Goal: Information Seeking & Learning: Find specific page/section

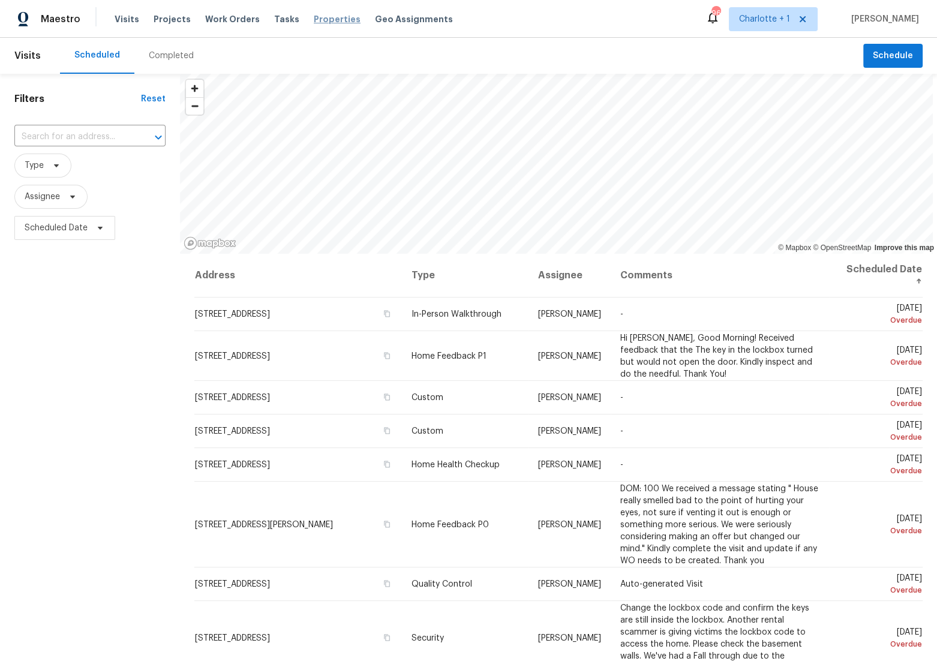
click at [314, 16] on span "Properties" at bounding box center [337, 19] width 47 height 12
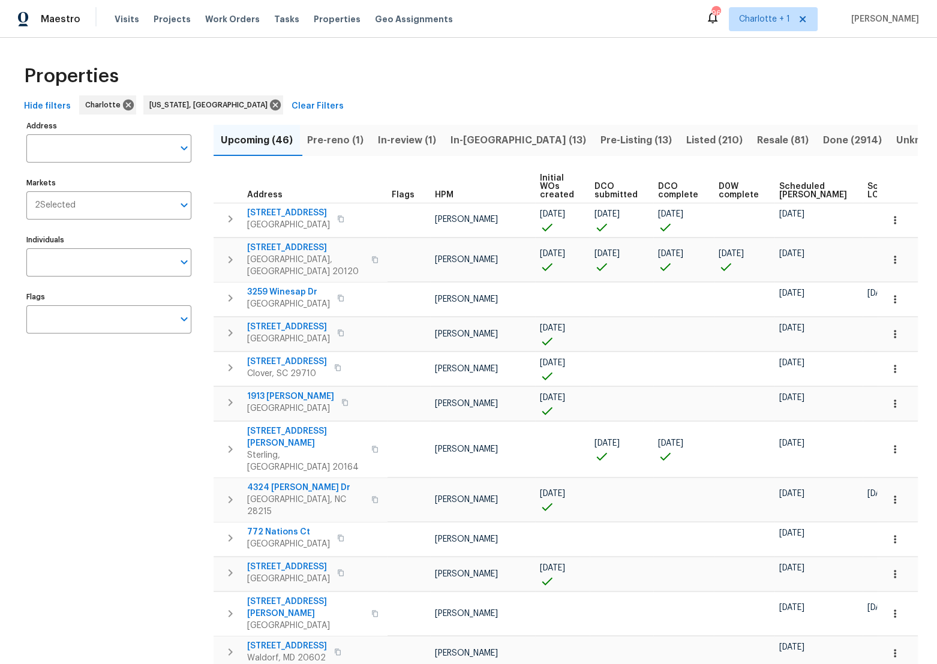
click at [484, 146] on span "In-reno (13)" at bounding box center [519, 140] width 136 height 17
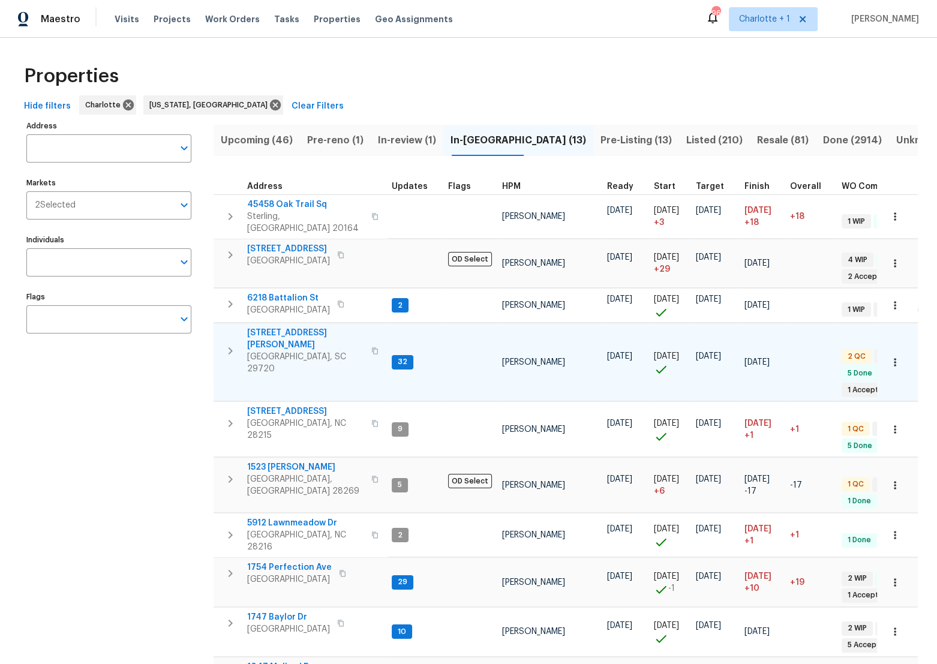
click at [236, 344] on icon "button" at bounding box center [230, 351] width 14 height 14
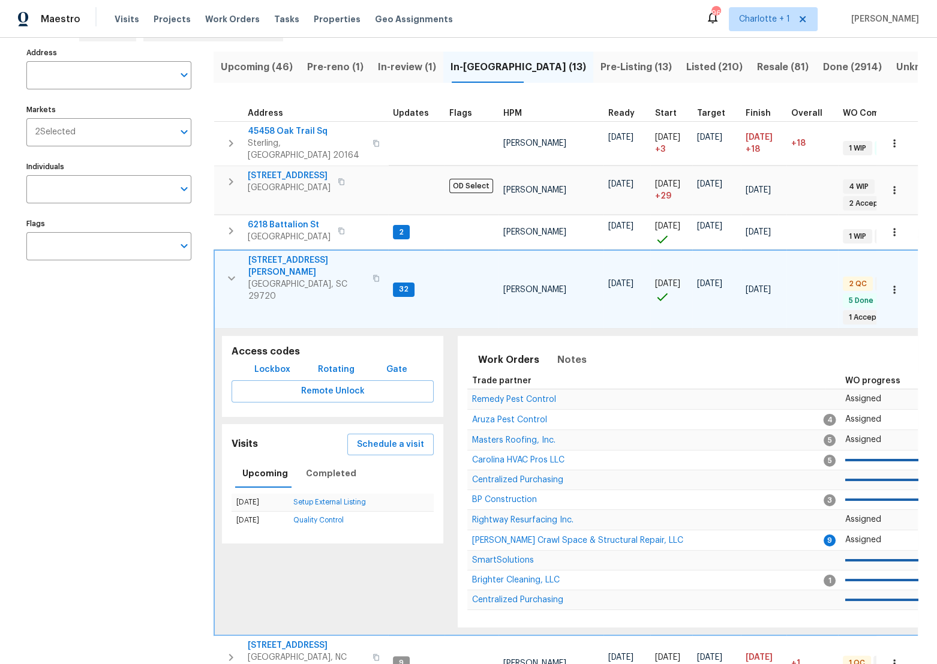
scroll to position [109, 0]
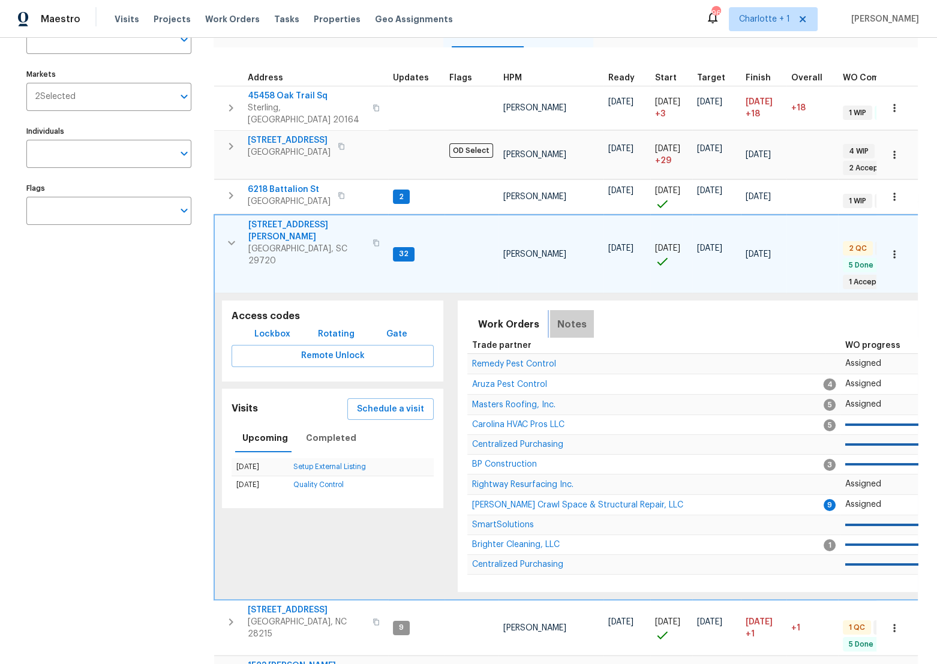
click at [575, 316] on span "Notes" at bounding box center [571, 324] width 29 height 17
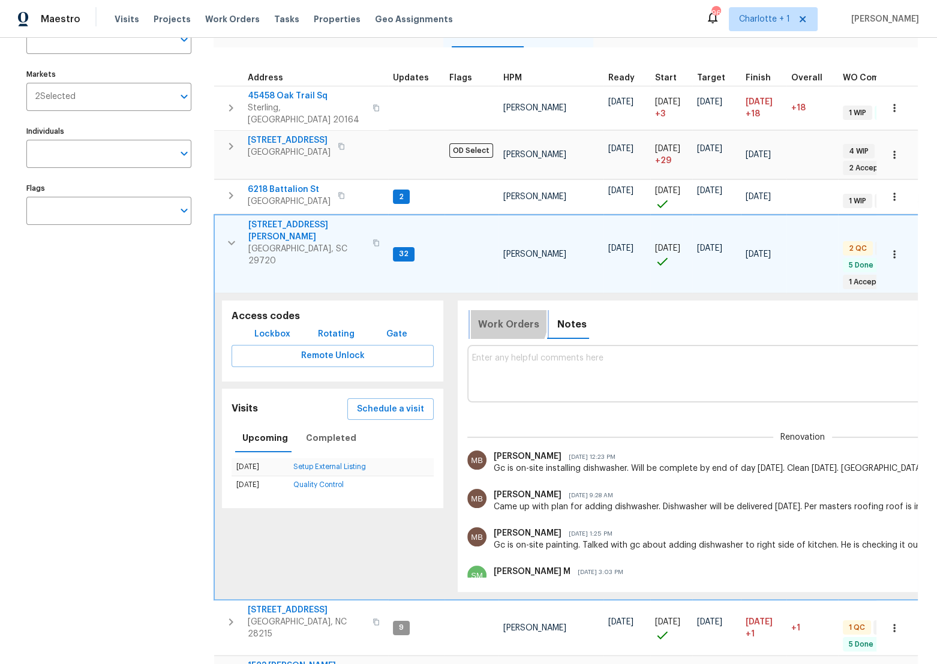
click at [485, 316] on span "Work Orders" at bounding box center [508, 324] width 61 height 17
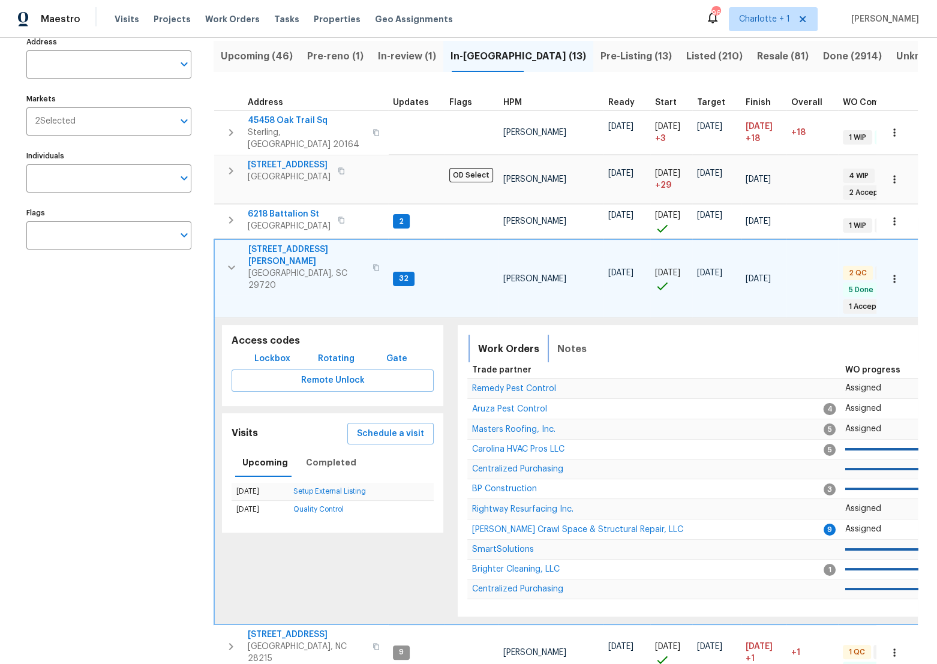
scroll to position [54, 0]
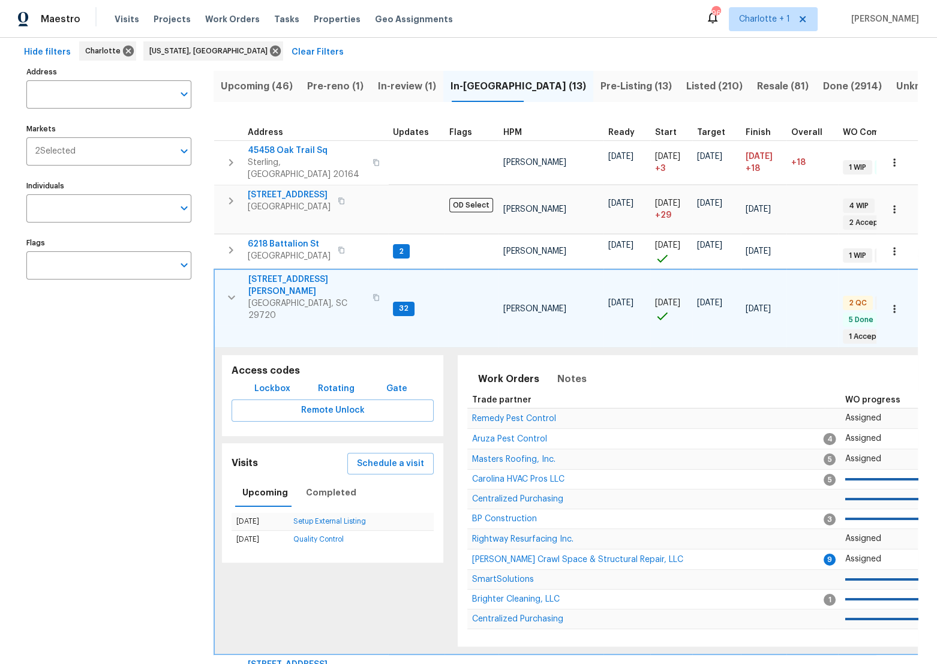
click at [299, 274] on span "2744 Lyndell Way" at bounding box center [306, 286] width 117 height 24
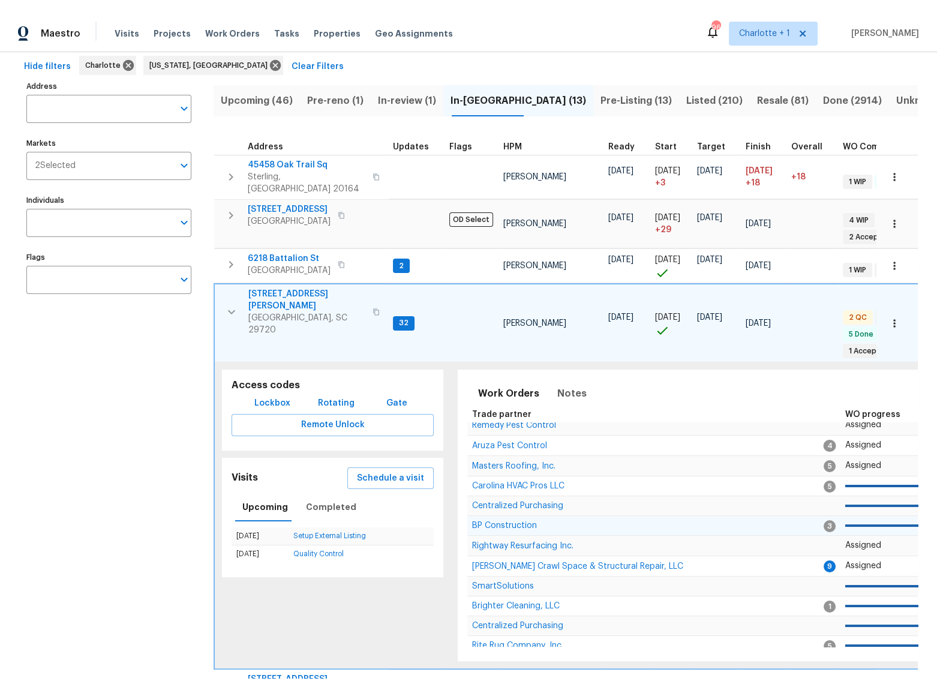
scroll to position [15, 0]
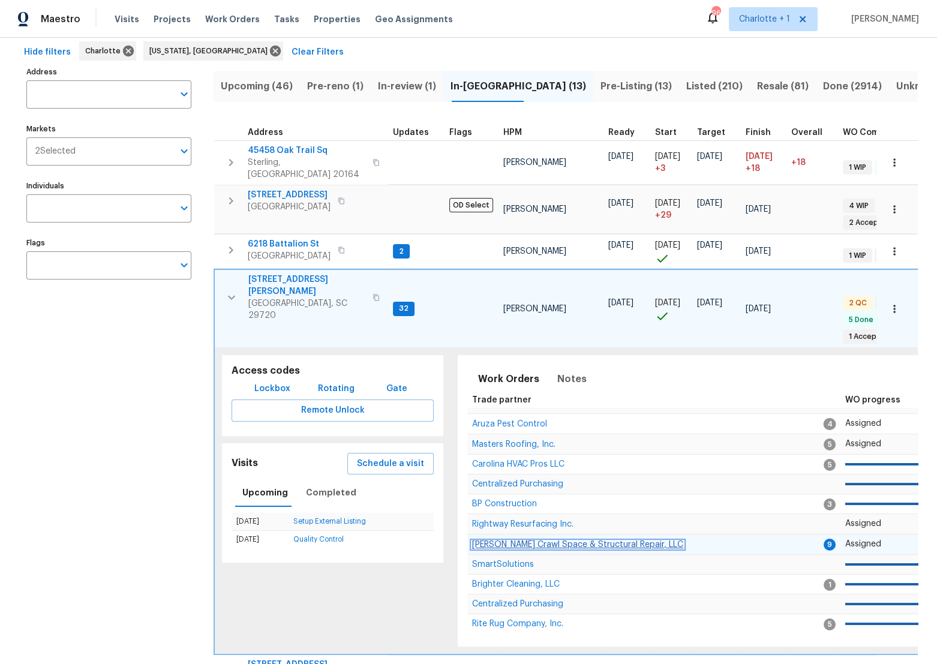
click at [590, 541] on span "Falcone Crawl Space & Structural Repair, LLC" at bounding box center [577, 545] width 211 height 8
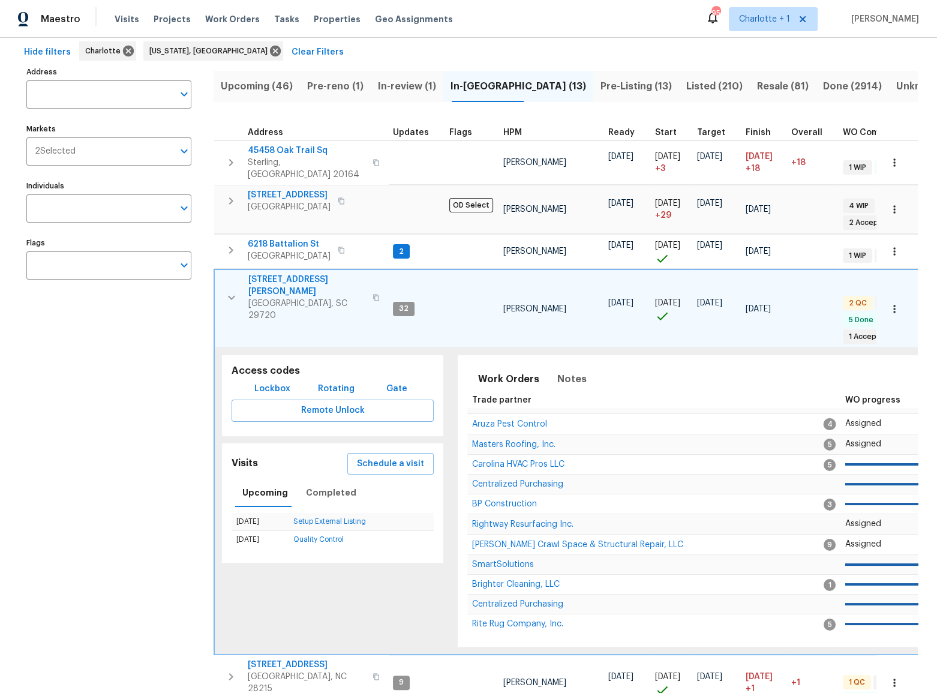
click at [168, 550] on div "Address Address Markets 2 Selected Markets Individuals Individuals Flags Flags" at bounding box center [116, 606] width 180 height 1085
click at [159, 403] on div "Address Address Markets 2 Selected Markets Individuals Individuals Flags Flags" at bounding box center [116, 606] width 180 height 1085
click at [91, 419] on div "Address Address Markets 2 Selected Markets Individuals Individuals Flags Flags" at bounding box center [116, 606] width 180 height 1085
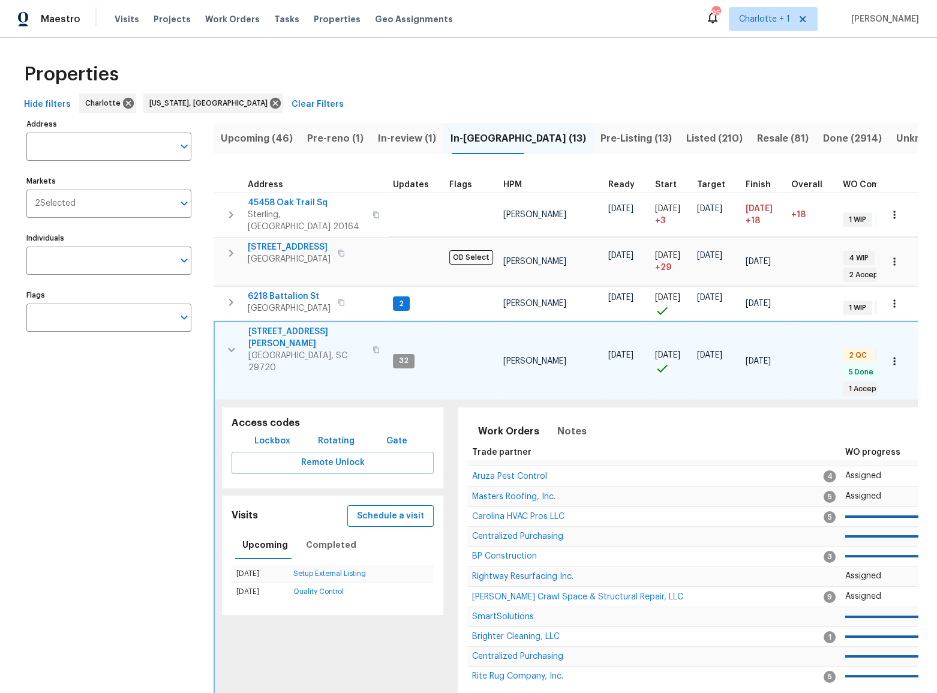
scroll to position [0, 0]
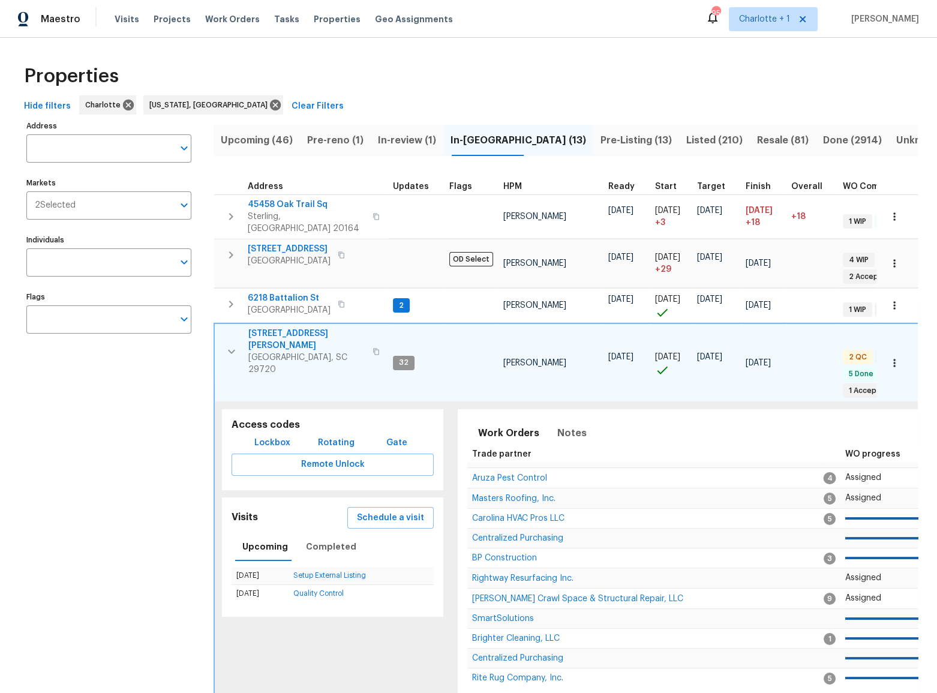
click at [5, 395] on div "Properties Hide filters Charlotte Washington, DC Clear Filters Address Address …" at bounding box center [468, 630] width 937 height 1184
click at [69, 137] on input "Address" at bounding box center [99, 148] width 147 height 28
type input "171 ridge"
click at [112, 190] on li "171 Ridge Pointe Dr Gaston SC 29053" at bounding box center [108, 180] width 165 height 20
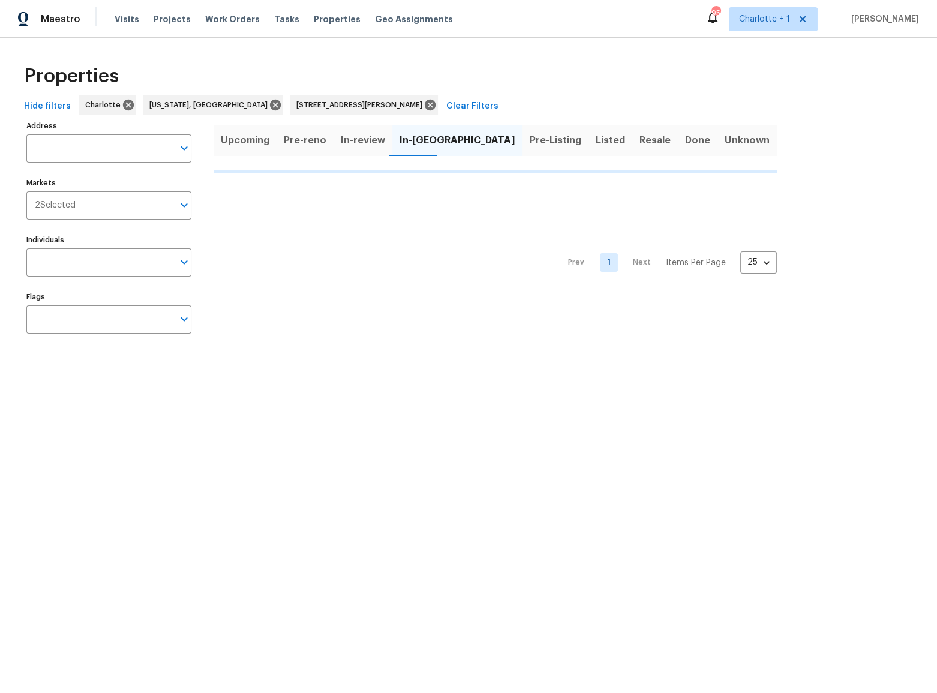
type input "171 Ridge Pointe Dr Gaston SC 29053"
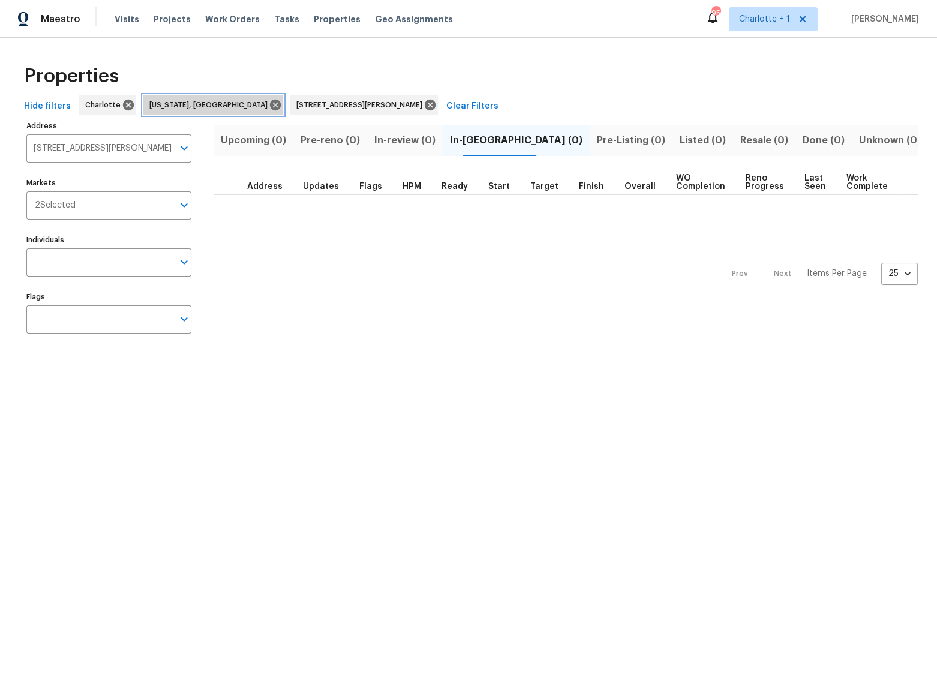
click at [270, 102] on icon at bounding box center [275, 105] width 11 height 11
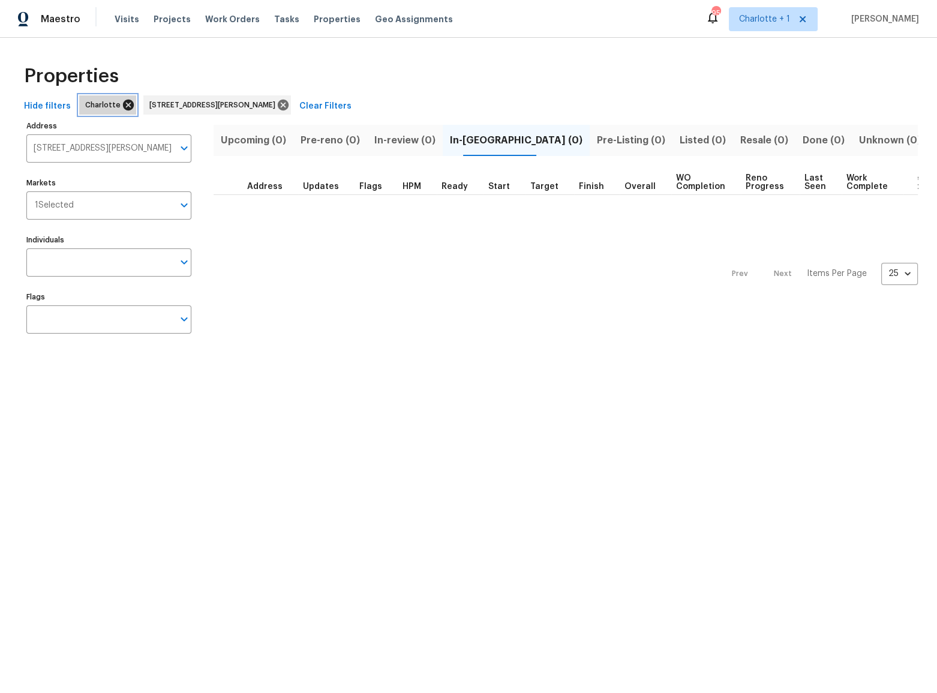
click at [124, 105] on icon at bounding box center [128, 105] width 11 height 11
click at [740, 141] on span "Resale (1)" at bounding box center [762, 140] width 45 height 17
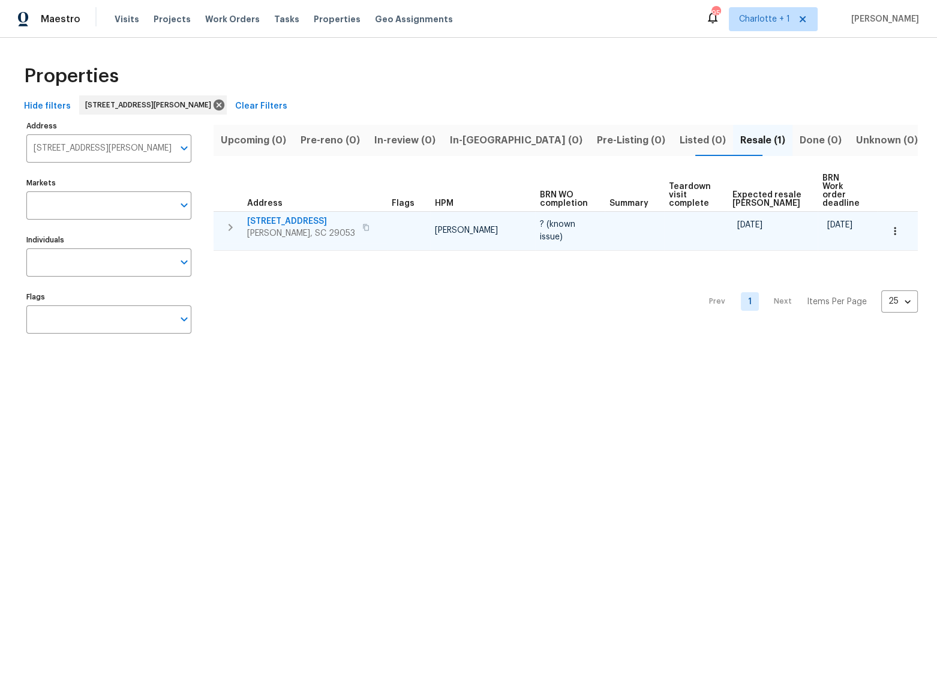
click at [291, 215] on span "[STREET_ADDRESS]" at bounding box center [301, 221] width 108 height 12
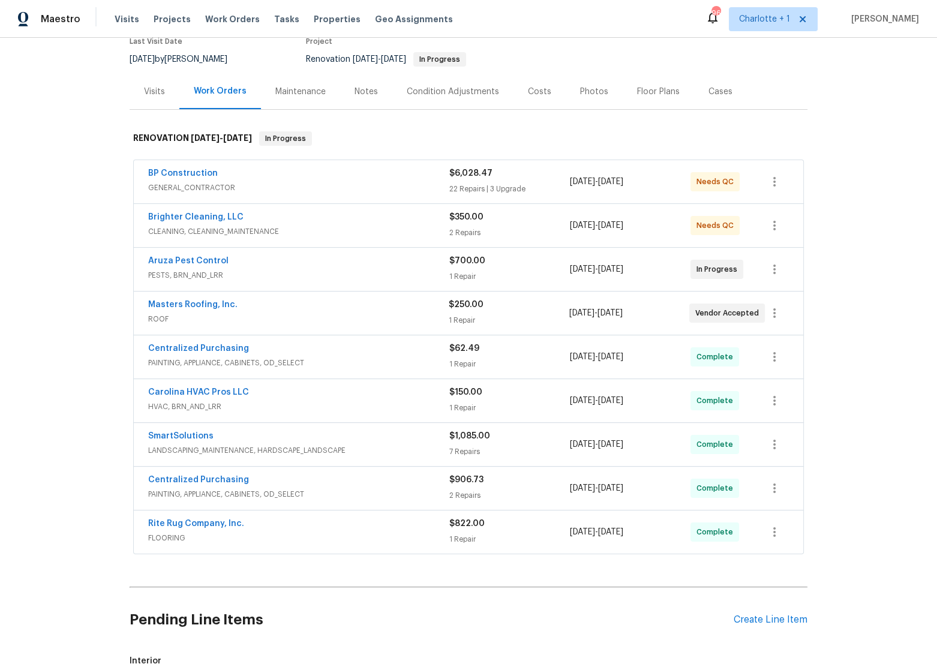
scroll to position [109, 0]
click at [198, 169] on link "BP Construction" at bounding box center [183, 173] width 70 height 8
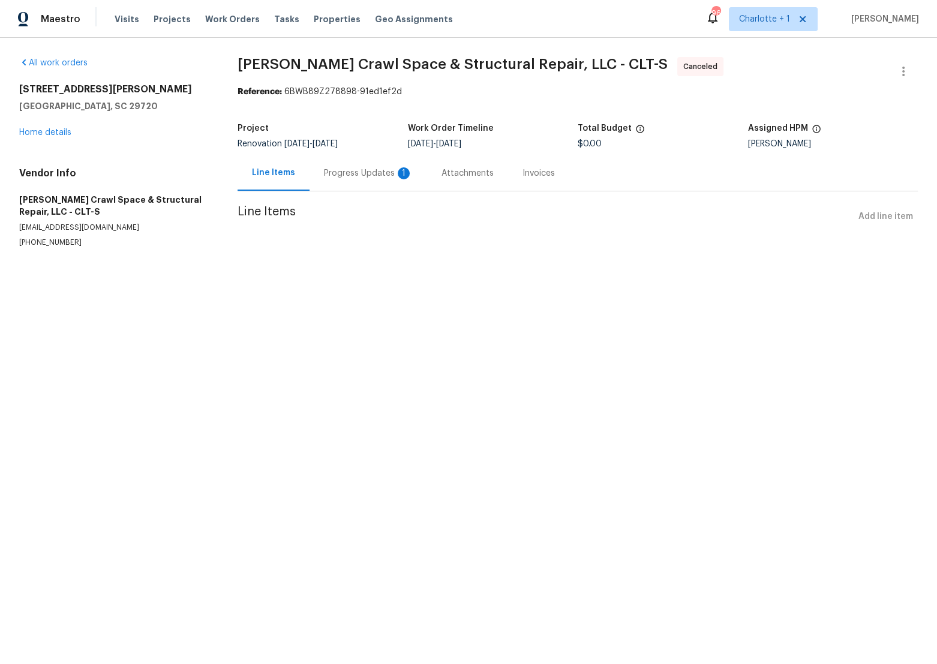
click at [360, 195] on section "Falcone Crawl Space & Structural Repair, LLC - CLT-S Canceled Reference: 6BWB89…" at bounding box center [578, 167] width 680 height 220
click at [362, 185] on div "Progress Updates 1" at bounding box center [369, 172] width 118 height 35
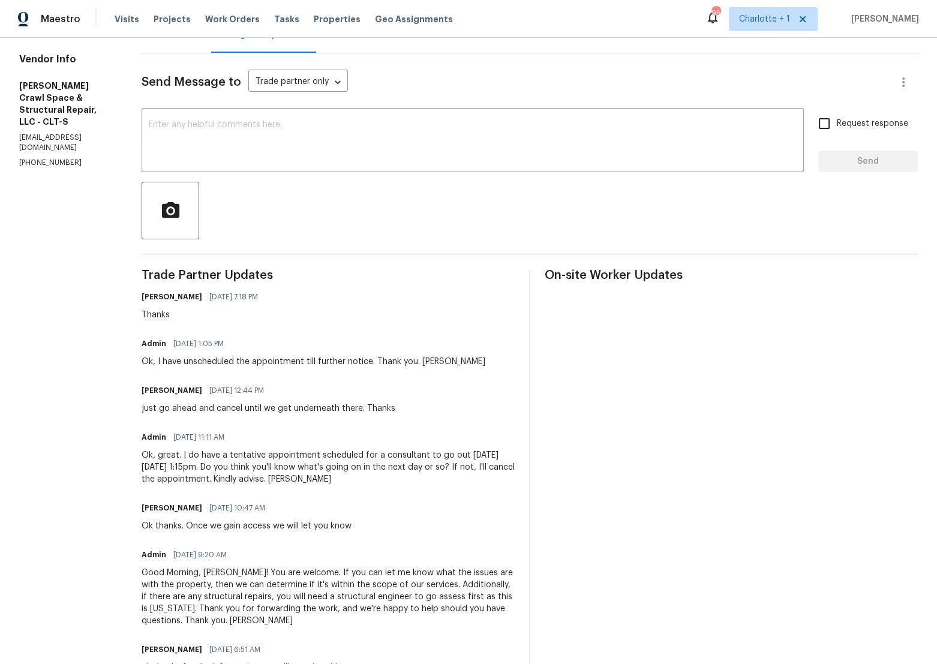
scroll to position [163, 0]
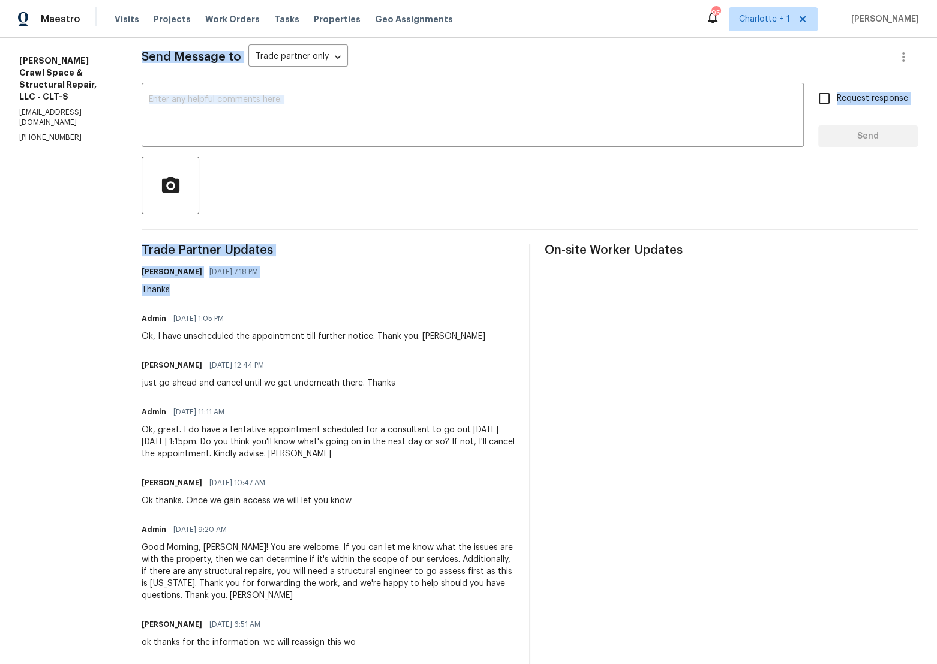
drag, startPoint x: 201, startPoint y: 295, endPoint x: 121, endPoint y: 287, distance: 80.1
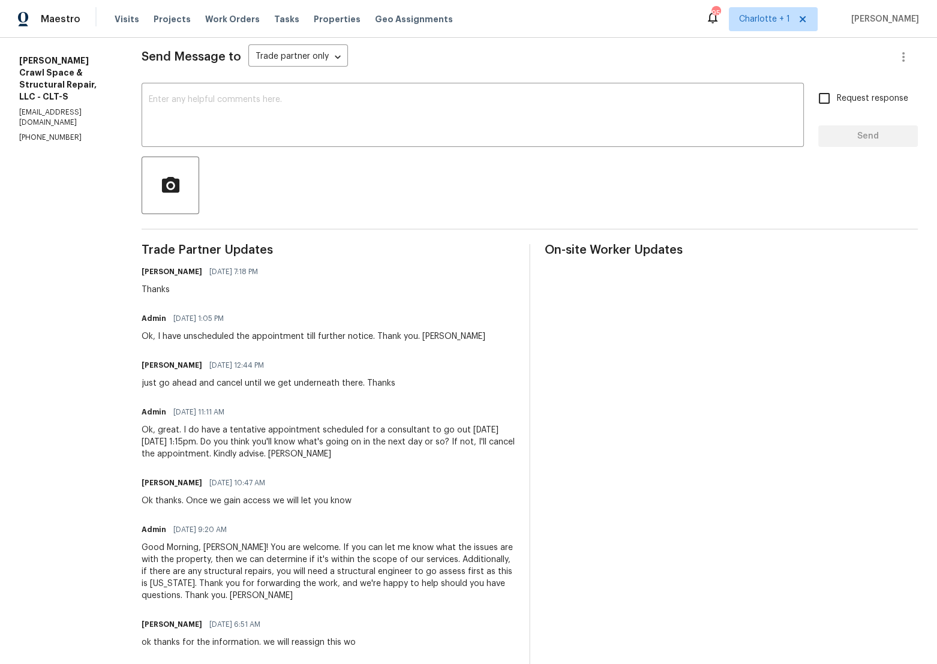
click at [328, 336] on div "Ok, I have unscheduled the appointment till further notice. Thank you. Best, Le…" at bounding box center [314, 337] width 344 height 12
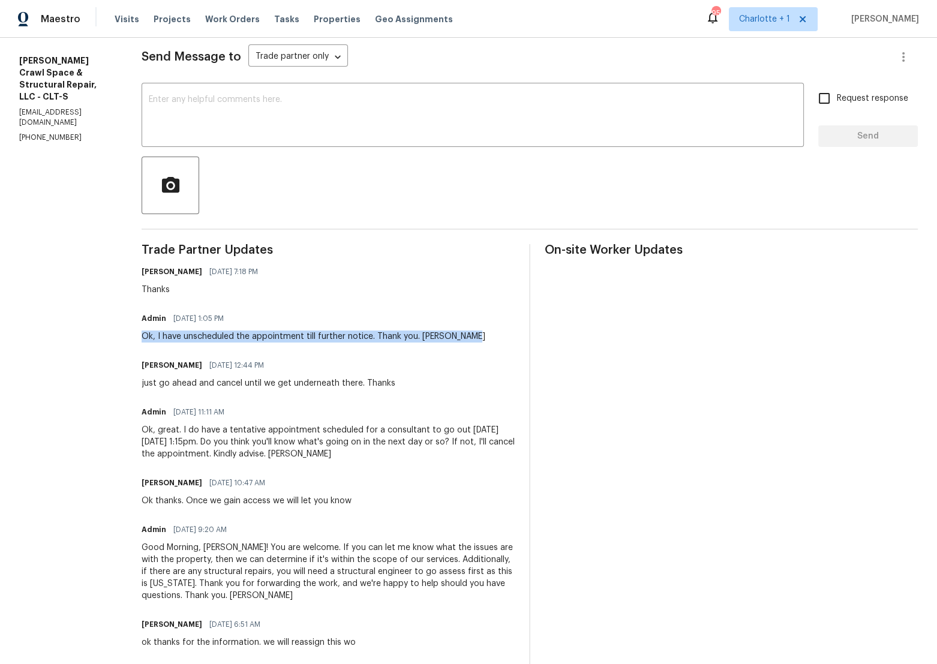
drag, startPoint x: 478, startPoint y: 338, endPoint x: 146, endPoint y: 332, distance: 332.5
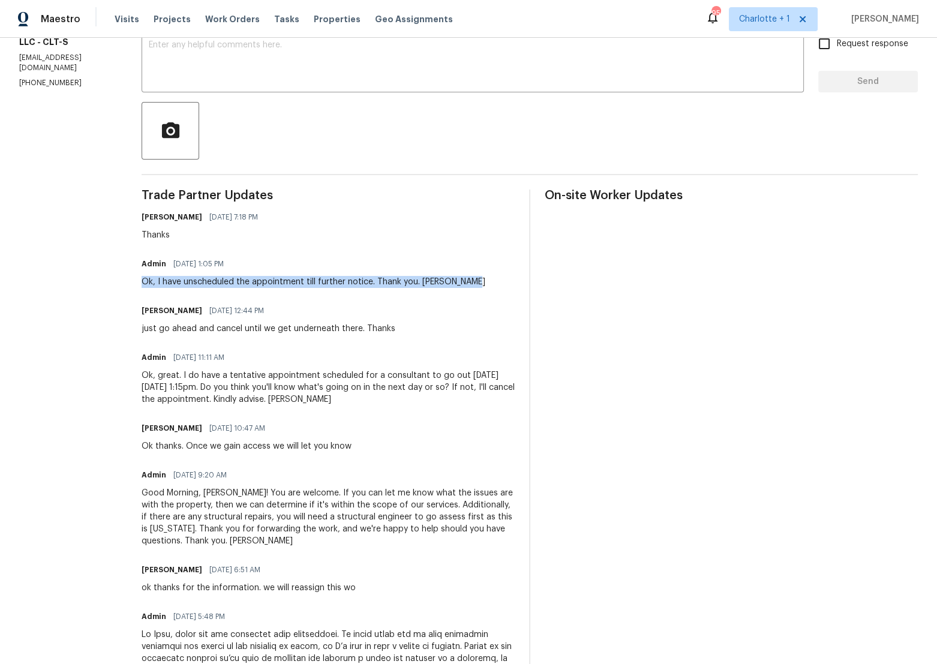
scroll to position [0, 0]
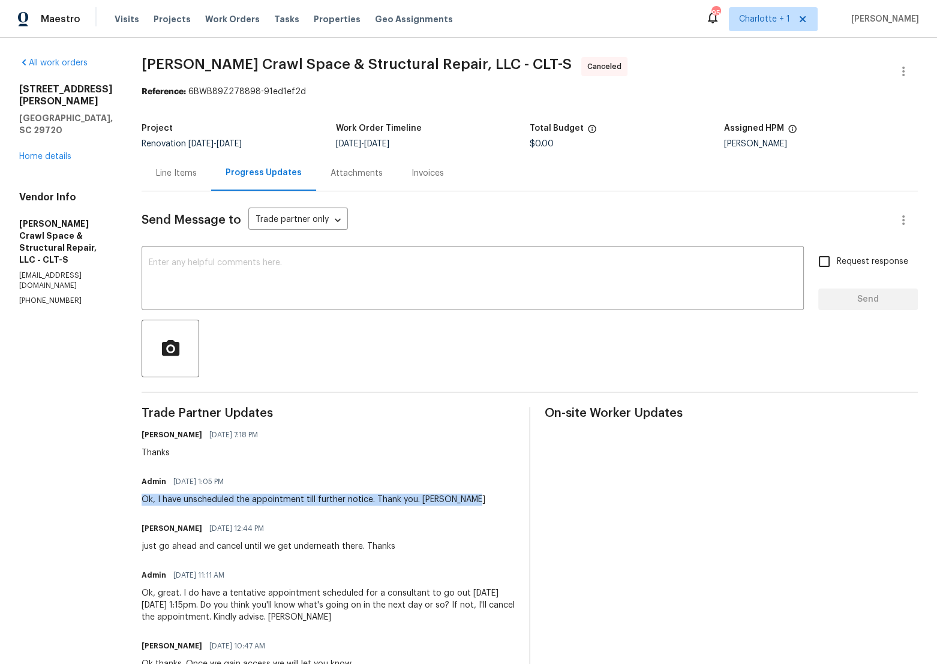
click at [486, 496] on div "Admin 08/20/2025 1:05 PM Ok, I have unscheduled the appointment till further no…" at bounding box center [328, 489] width 373 height 32
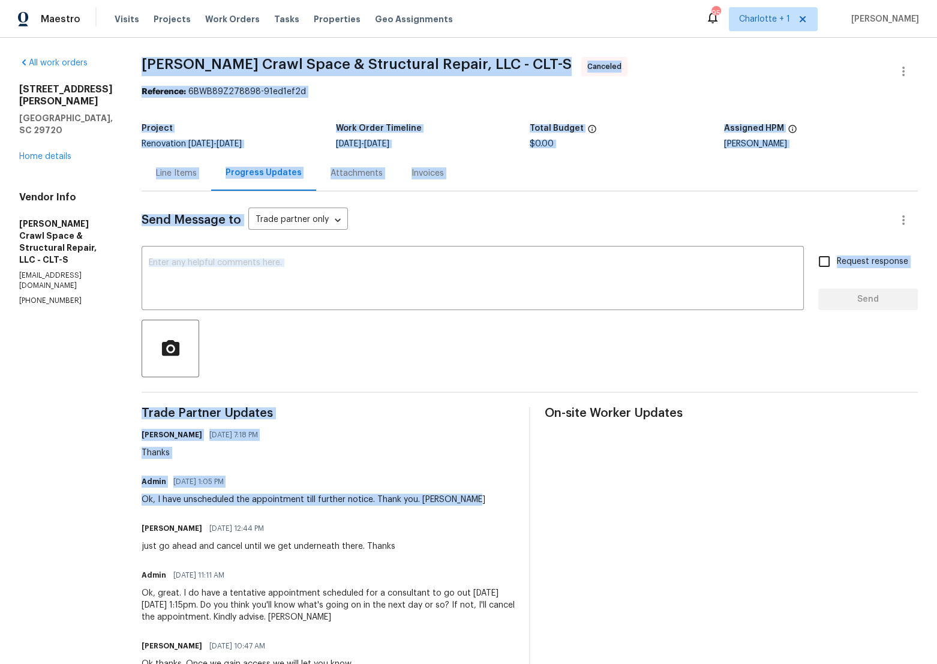
drag, startPoint x: 485, startPoint y: 500, endPoint x: 115, endPoint y: 491, distance: 369.8
click at [224, 505] on div "Ok, I have unscheduled the appointment till further notice. Thank you. Best, Le…" at bounding box center [314, 500] width 344 height 12
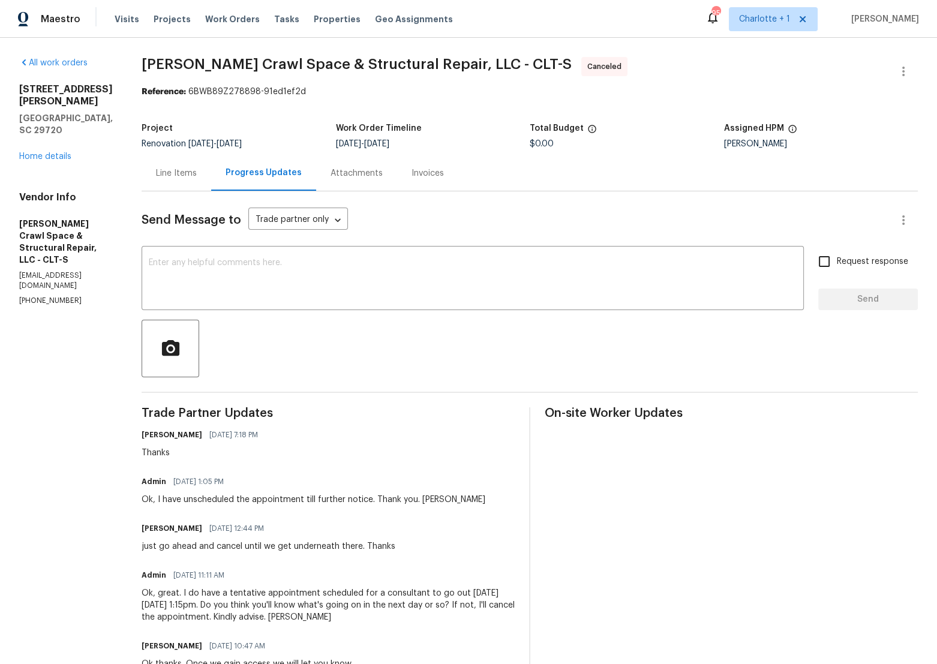
click at [197, 179] on div "Line Items" at bounding box center [176, 173] width 41 height 12
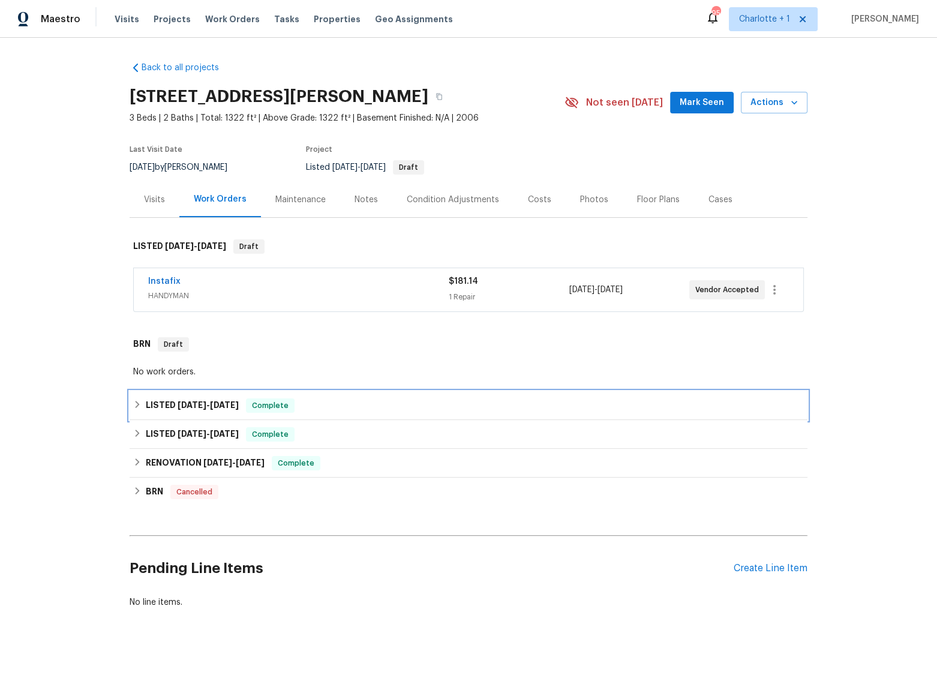
click at [184, 398] on h6 "LISTED 7/21/25 - 8/4/25" at bounding box center [192, 405] width 93 height 14
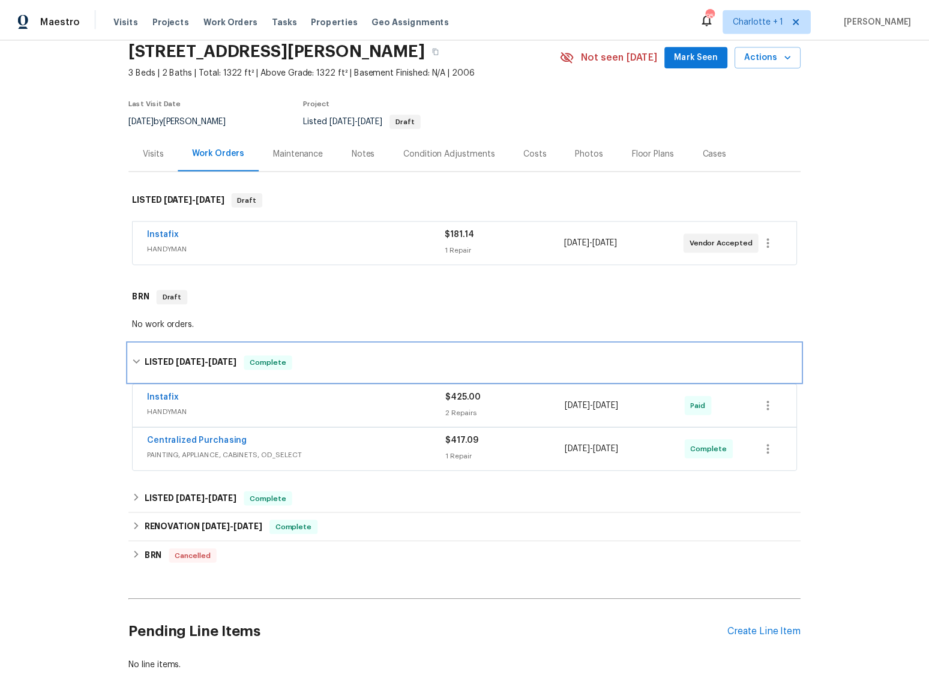
scroll to position [54, 0]
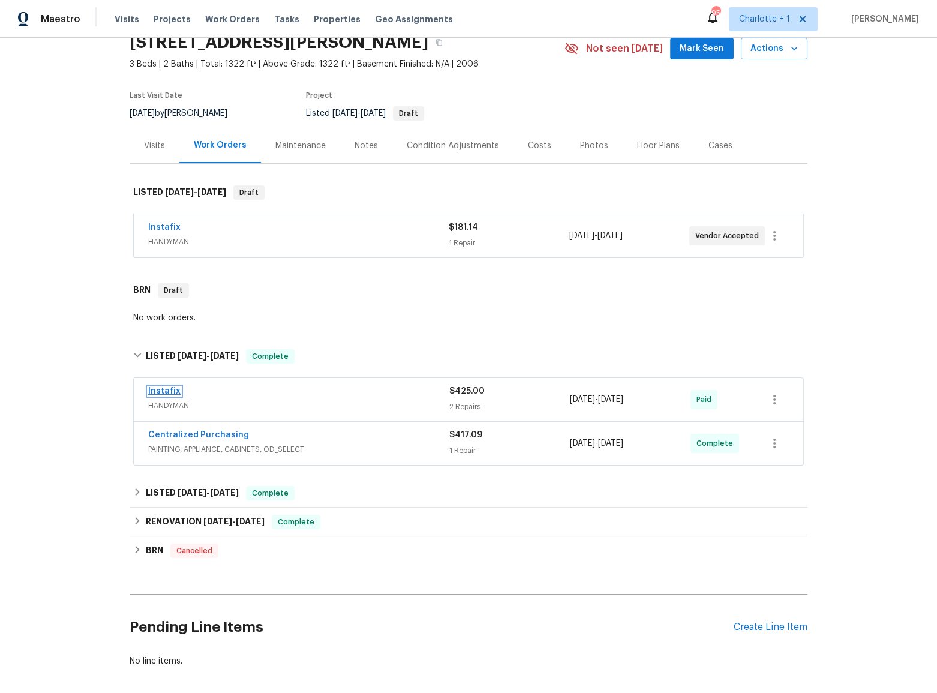
click at [160, 388] on link "Instafix" at bounding box center [164, 391] width 32 height 8
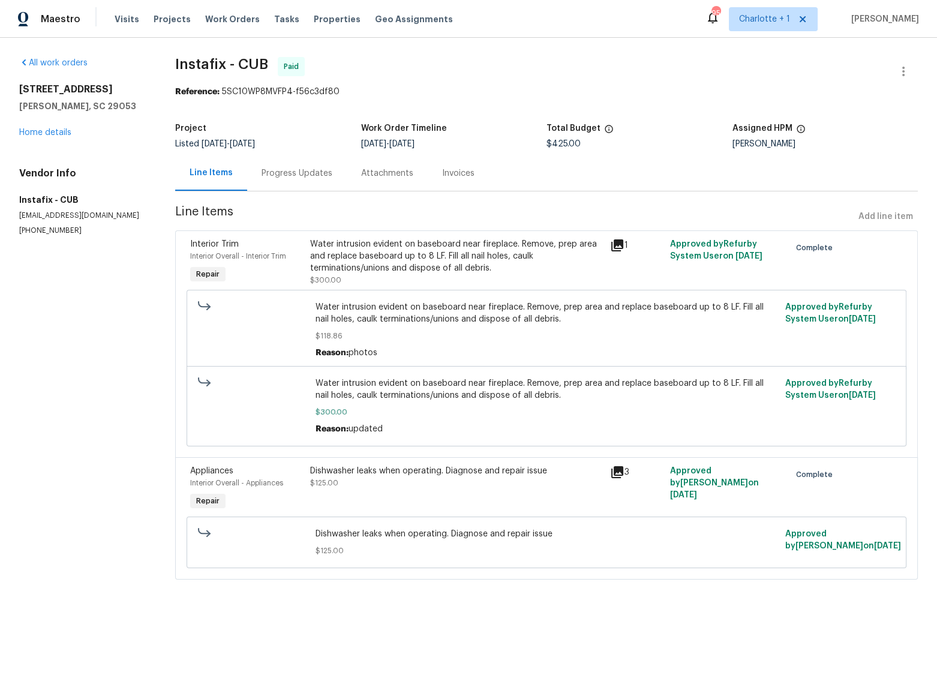
click at [464, 176] on div "Invoices" at bounding box center [458, 173] width 32 height 12
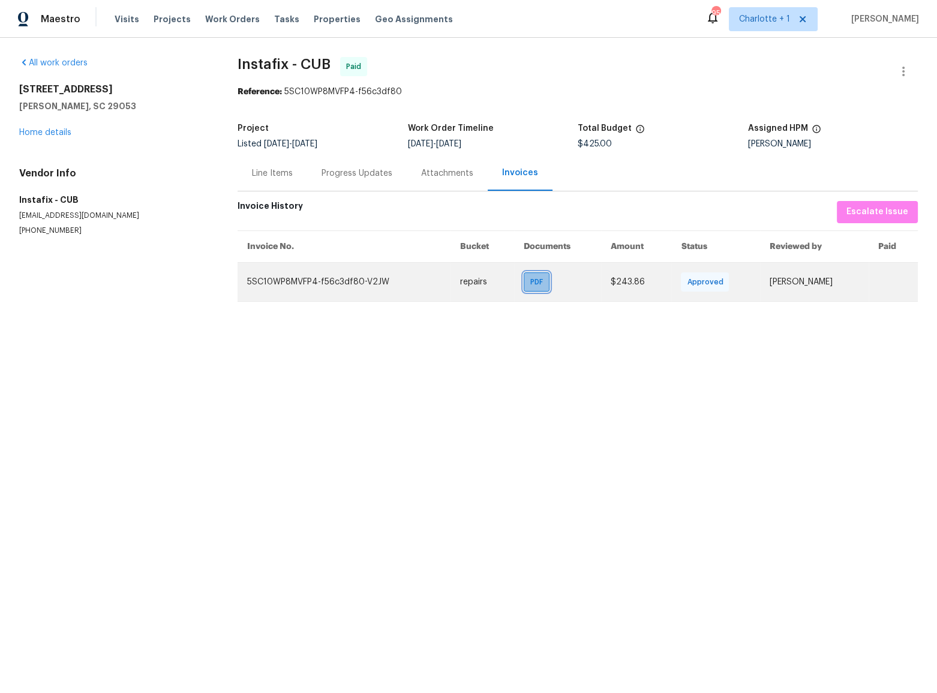
click at [530, 286] on span "PDF" at bounding box center [538, 282] width 17 height 12
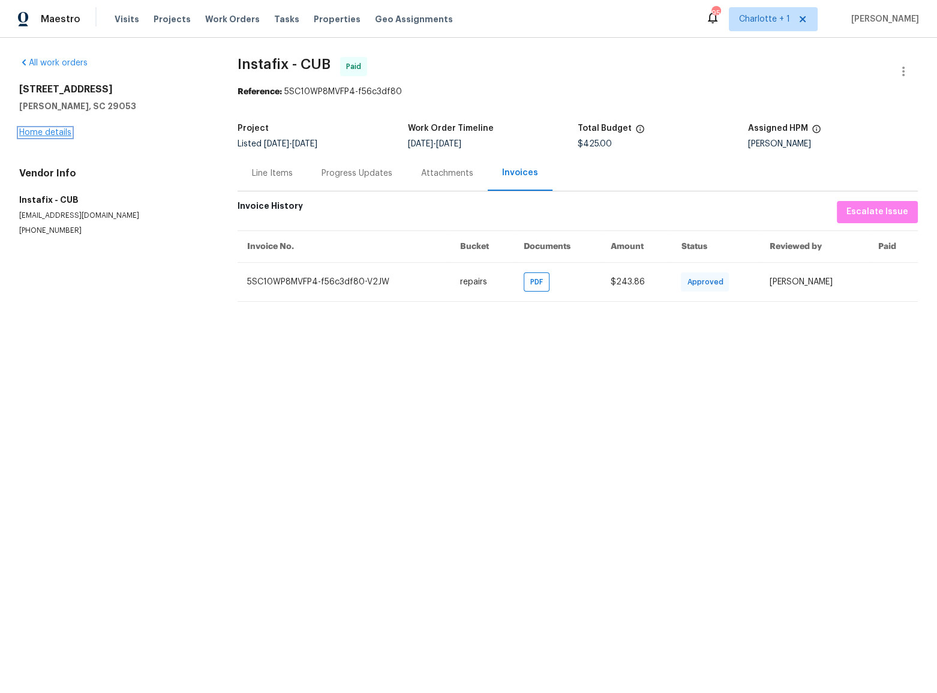
click at [29, 133] on link "Home details" at bounding box center [45, 132] width 52 height 8
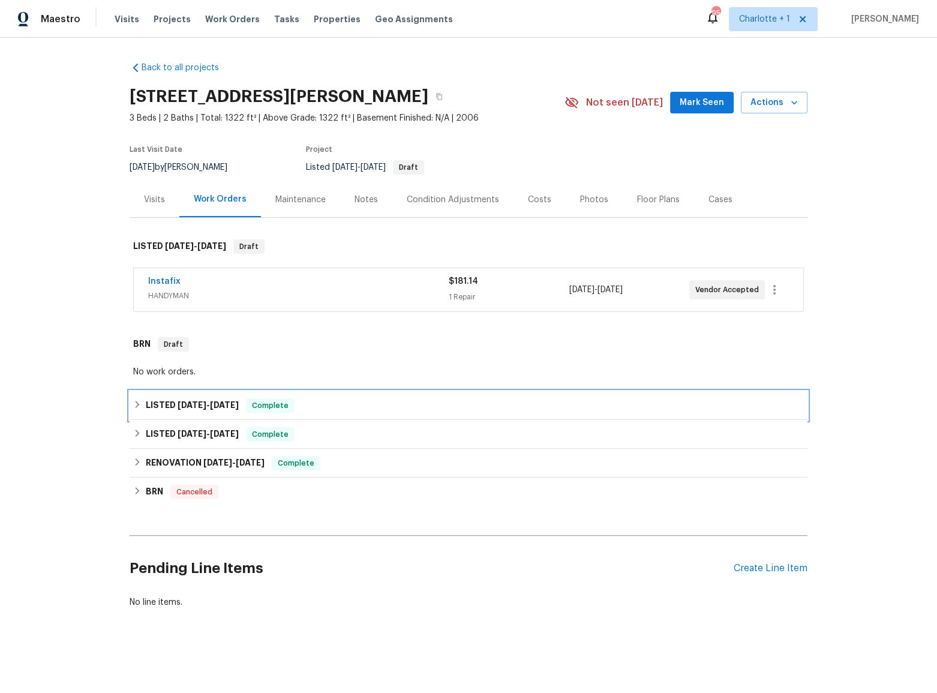
click at [180, 407] on span "[DATE]" at bounding box center [192, 405] width 29 height 8
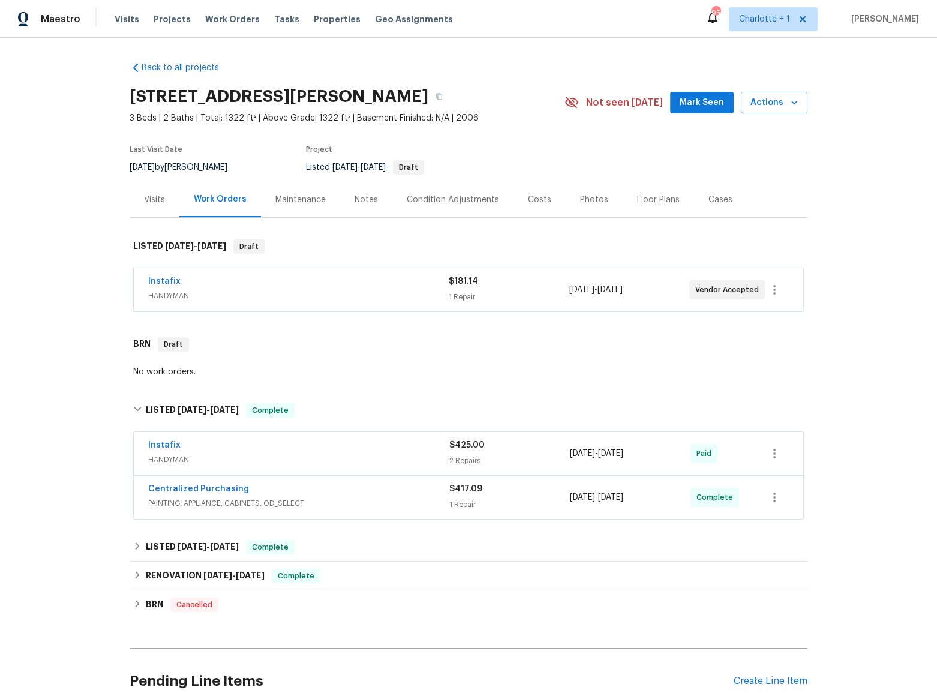
click at [456, 443] on span "$425.00" at bounding box center [466, 445] width 35 height 8
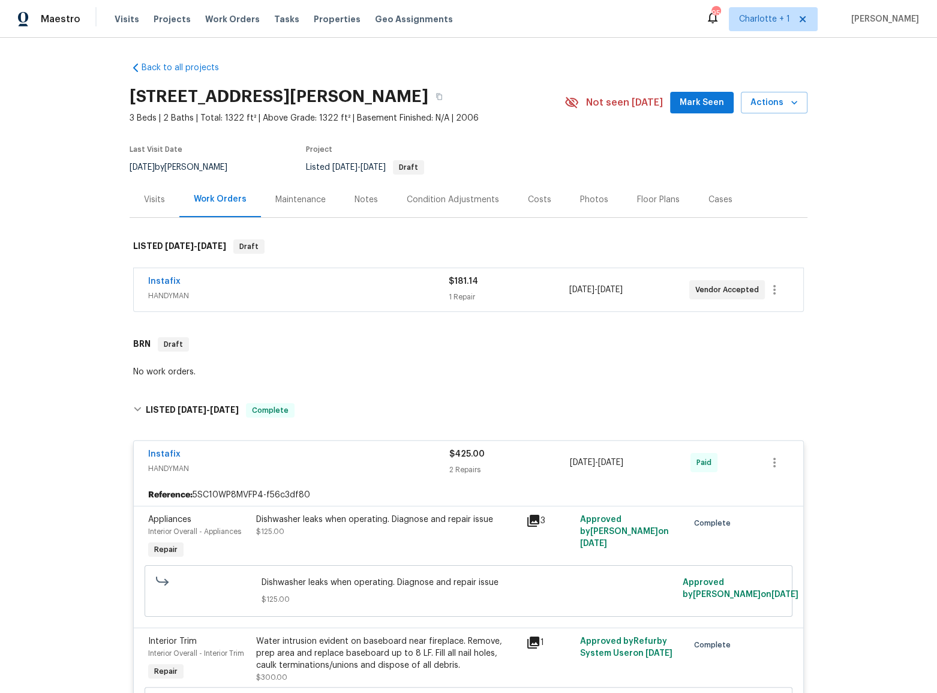
click at [355, 200] on div "Notes" at bounding box center [366, 200] width 23 height 12
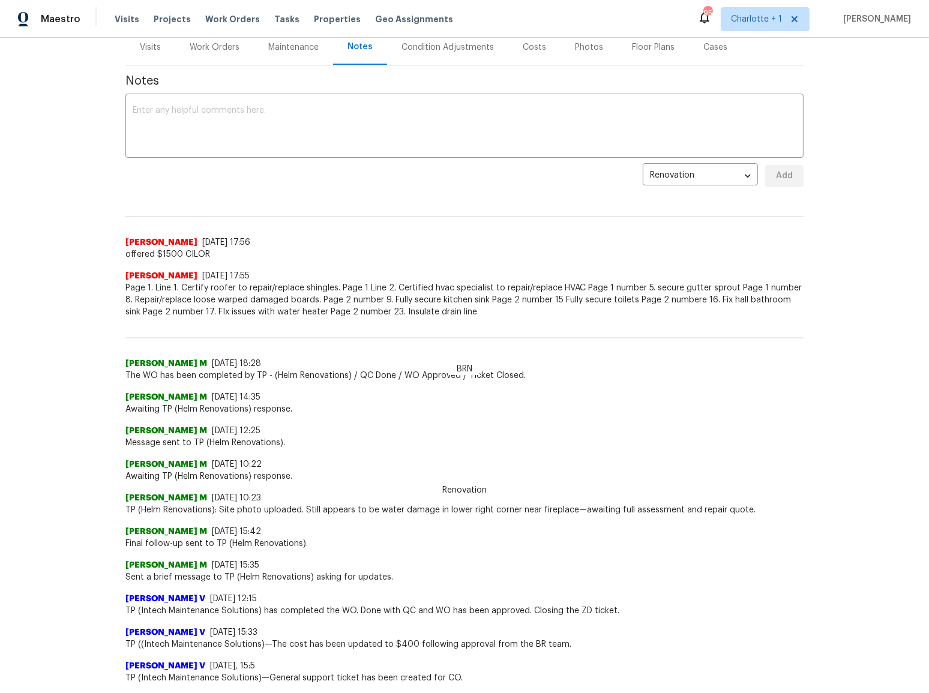
scroll to position [163, 0]
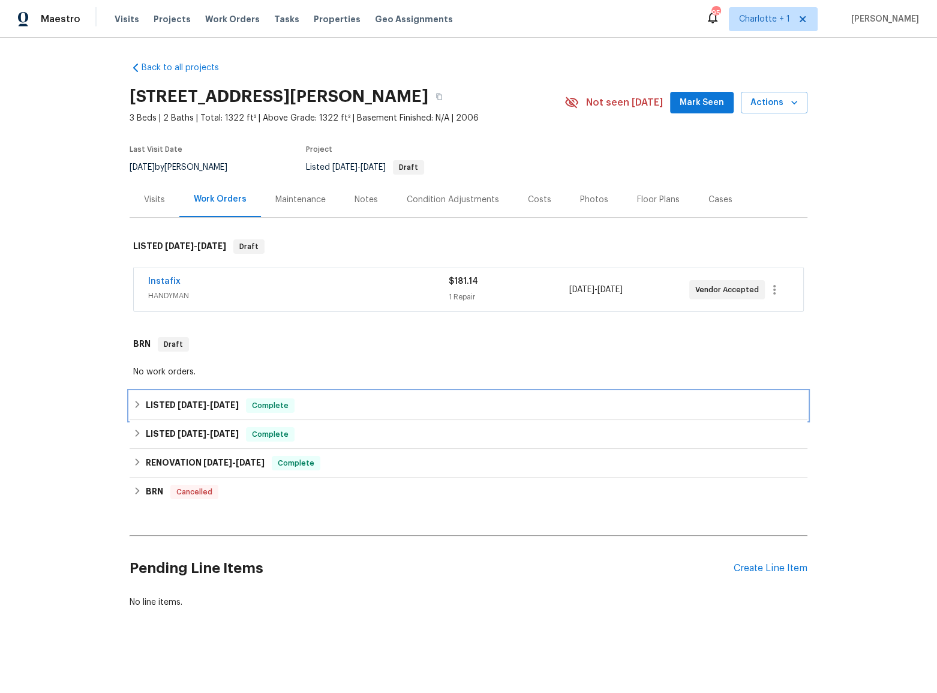
click at [196, 405] on span "[DATE]" at bounding box center [192, 405] width 29 height 8
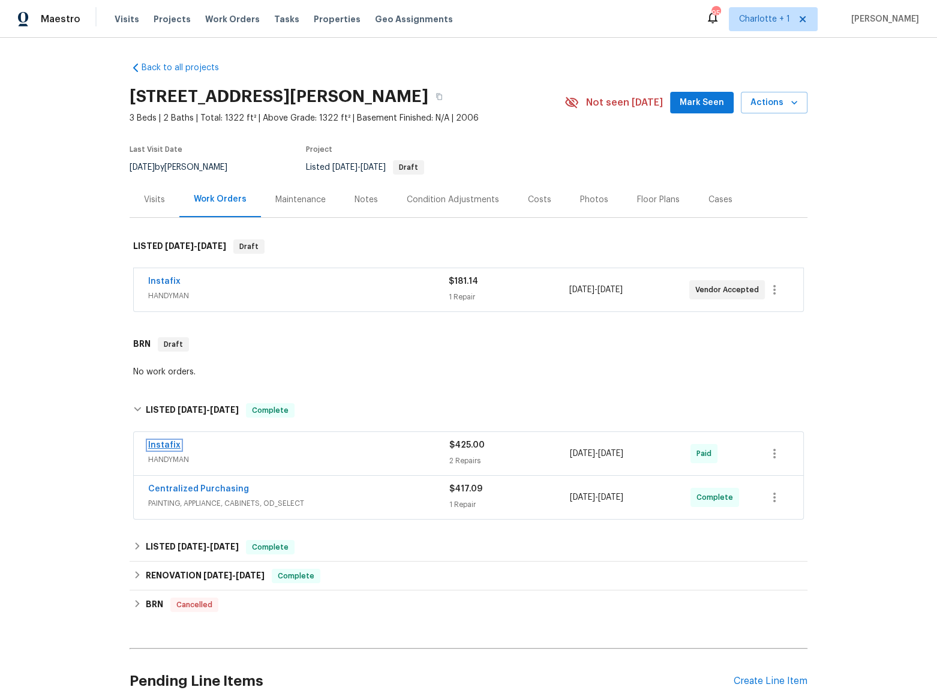
click at [168, 448] on link "Instafix" at bounding box center [164, 445] width 32 height 8
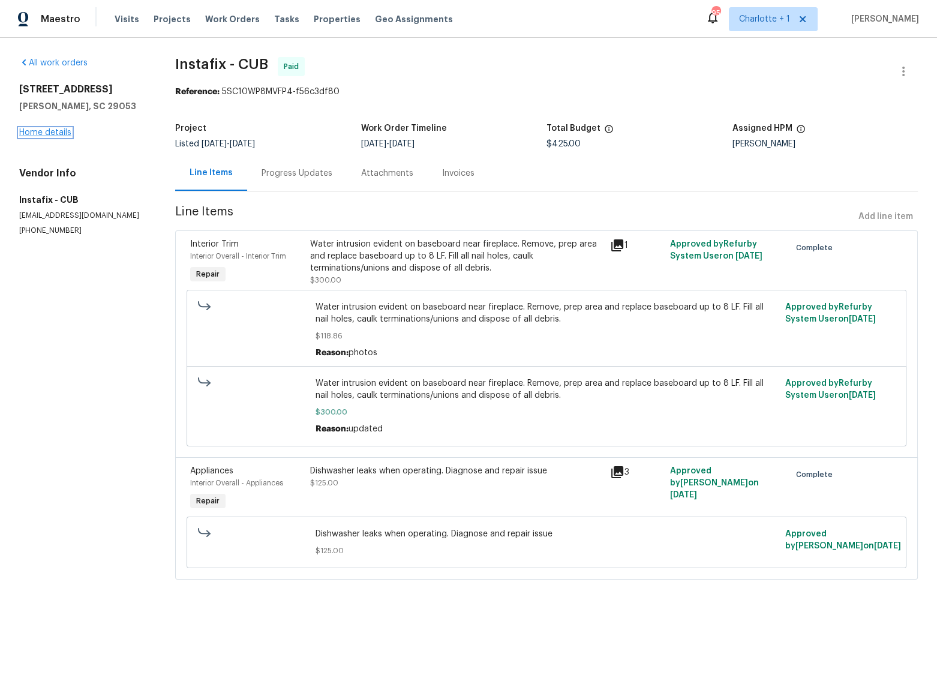
click at [62, 134] on link "Home details" at bounding box center [45, 132] width 52 height 8
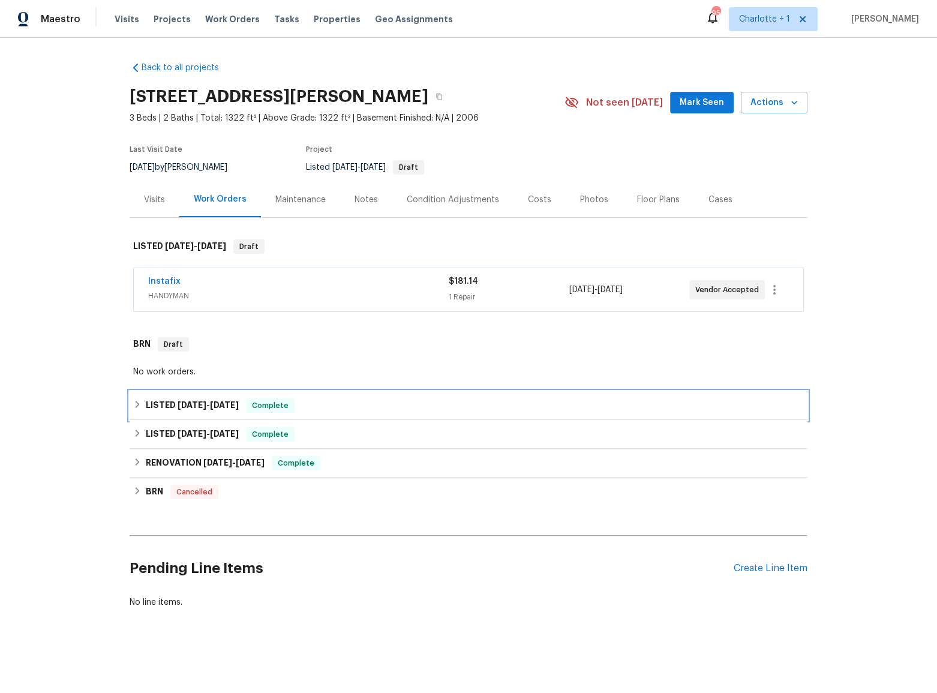
click at [201, 398] on h6 "LISTED [DATE] - [DATE]" at bounding box center [192, 405] width 93 height 14
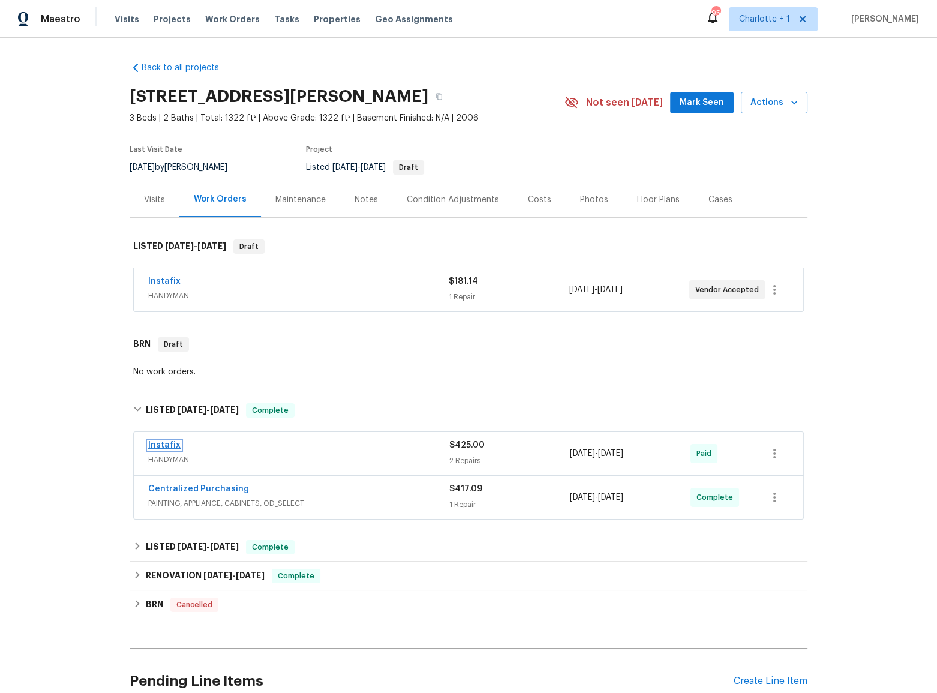
click at [164, 445] on link "Instafix" at bounding box center [164, 445] width 32 height 8
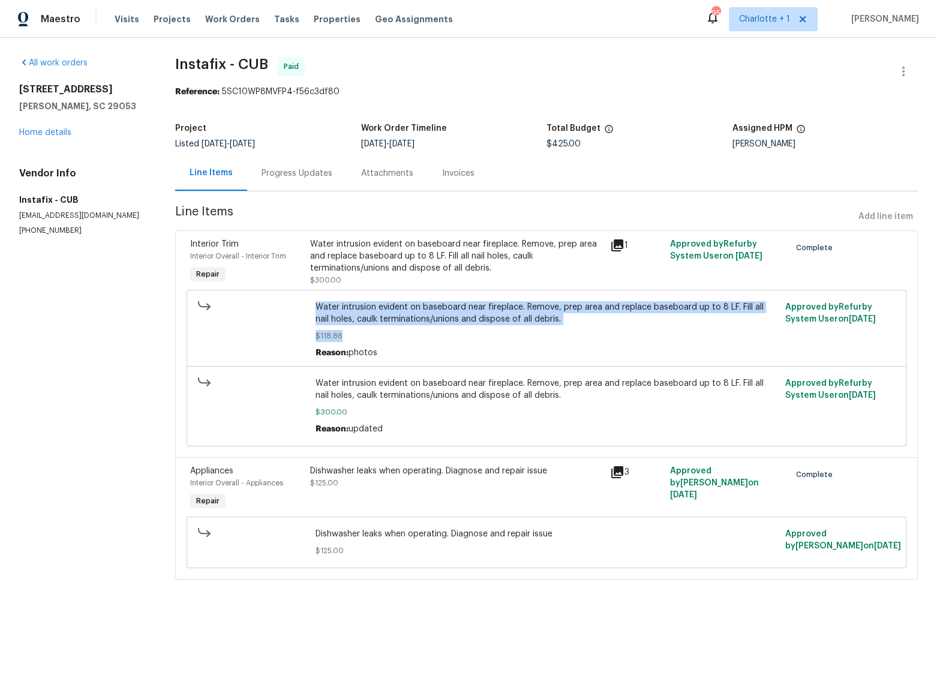
drag, startPoint x: 360, startPoint y: 334, endPoint x: 301, endPoint y: 343, distance: 60.0
click at [301, 343] on div "Water intrusion evident on baseboard near fireplace. Remove, prep area and repl…" at bounding box center [547, 330] width 720 height 80
click at [347, 324] on span "Water intrusion evident on baseboard near fireplace. Remove, prep area and repl…" at bounding box center [547, 313] width 463 height 24
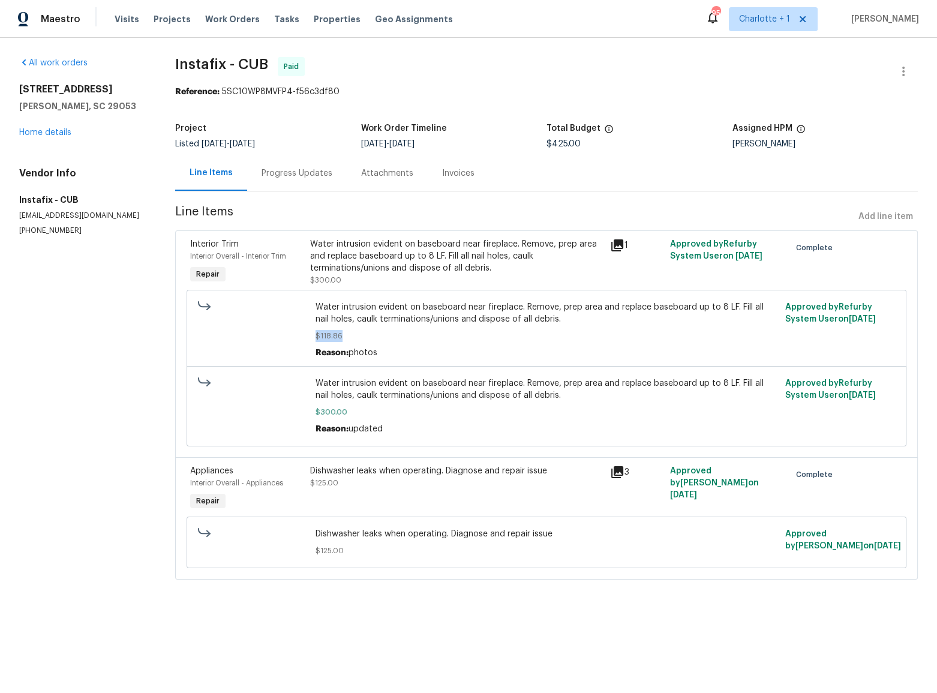
drag, startPoint x: 347, startPoint y: 332, endPoint x: 309, endPoint y: 339, distance: 38.4
click at [312, 339] on div "Water intrusion evident on baseboard near fireplace. Remove, prep area and repl…" at bounding box center [547, 330] width 470 height 65
click at [336, 427] on span "Reason:" at bounding box center [332, 429] width 33 height 8
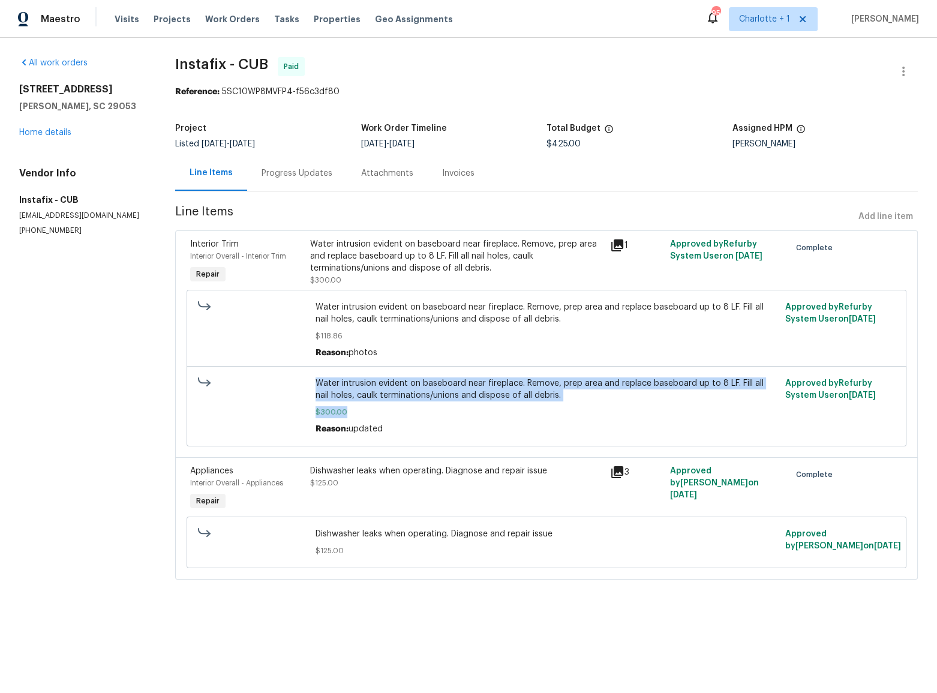
drag, startPoint x: 354, startPoint y: 407, endPoint x: 268, endPoint y: 418, distance: 86.5
click at [268, 418] on div "Water intrusion evident on baseboard near fireplace. Remove, prep area and repl…" at bounding box center [547, 406] width 720 height 80
click at [489, 400] on span "Water intrusion evident on baseboard near fireplace. Remove, prep area and repl…" at bounding box center [547, 389] width 463 height 24
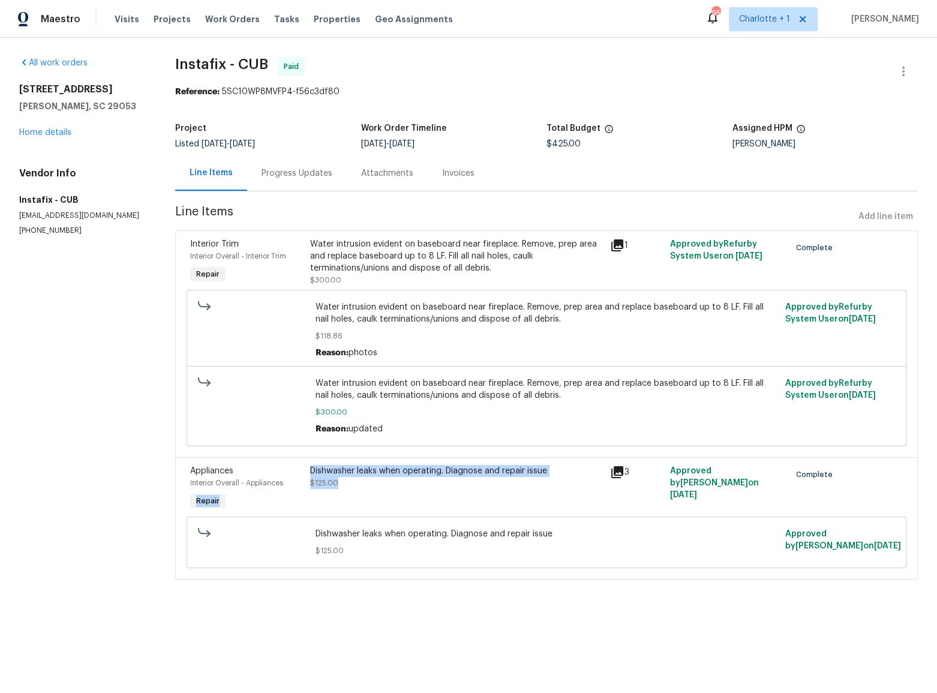
drag, startPoint x: 364, startPoint y: 485, endPoint x: 351, endPoint y: 312, distance: 173.3
click at [289, 482] on div "Appliances Interior Overall - Appliances Repair Dishwasher leaks when operating…" at bounding box center [547, 488] width 720 height 55
click at [358, 298] on div "Water intrusion evident on baseboard near fireplace. Remove, prep area and repl…" at bounding box center [547, 330] width 470 height 65
drag, startPoint x: 348, startPoint y: 281, endPoint x: 308, endPoint y: 282, distance: 39.6
click at [310, 282] on div "Water intrusion evident on baseboard near fireplace. Remove, prep area and repl…" at bounding box center [456, 262] width 293 height 48
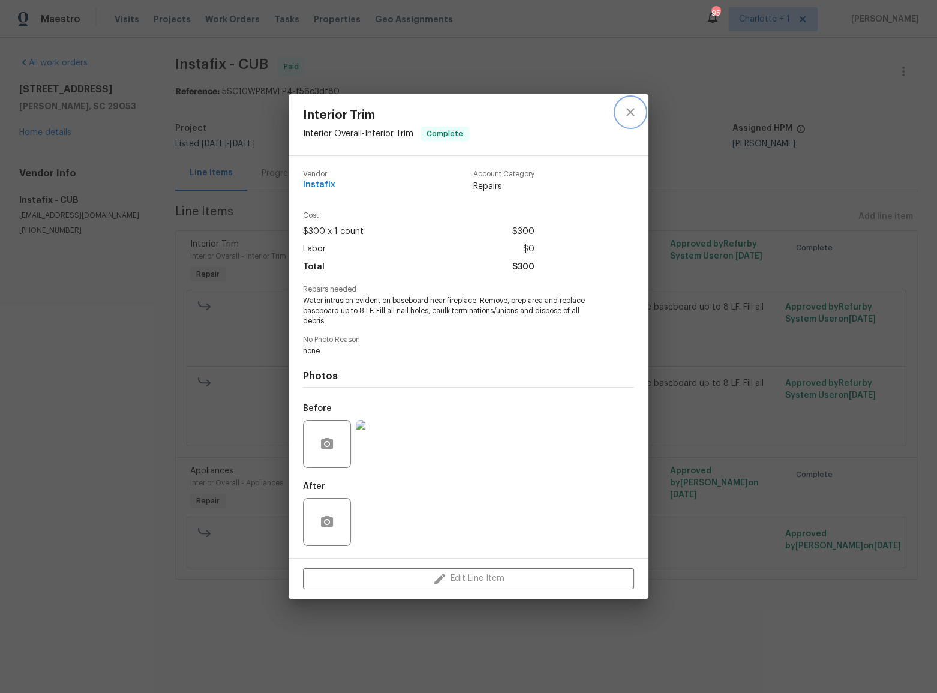
click at [628, 115] on icon "close" at bounding box center [630, 112] width 8 height 8
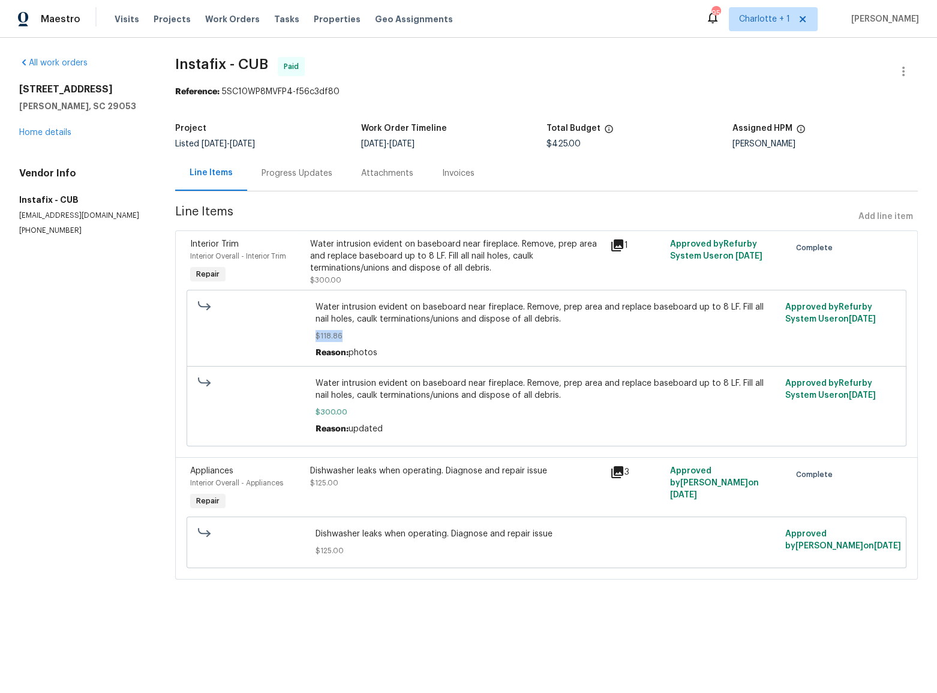
drag, startPoint x: 358, startPoint y: 342, endPoint x: 310, endPoint y: 338, distance: 48.8
click at [312, 338] on div "Water intrusion evident on baseboard near fireplace. Remove, prep area and repl…" at bounding box center [547, 330] width 470 height 65
click at [397, 339] on span "$118.86" at bounding box center [547, 336] width 463 height 12
drag, startPoint x: 390, startPoint y: 431, endPoint x: 339, endPoint y: 414, distance: 53.7
click at [339, 414] on div "Water intrusion evident on baseboard near fireplace. Remove, prep area and repl…" at bounding box center [547, 406] width 463 height 58
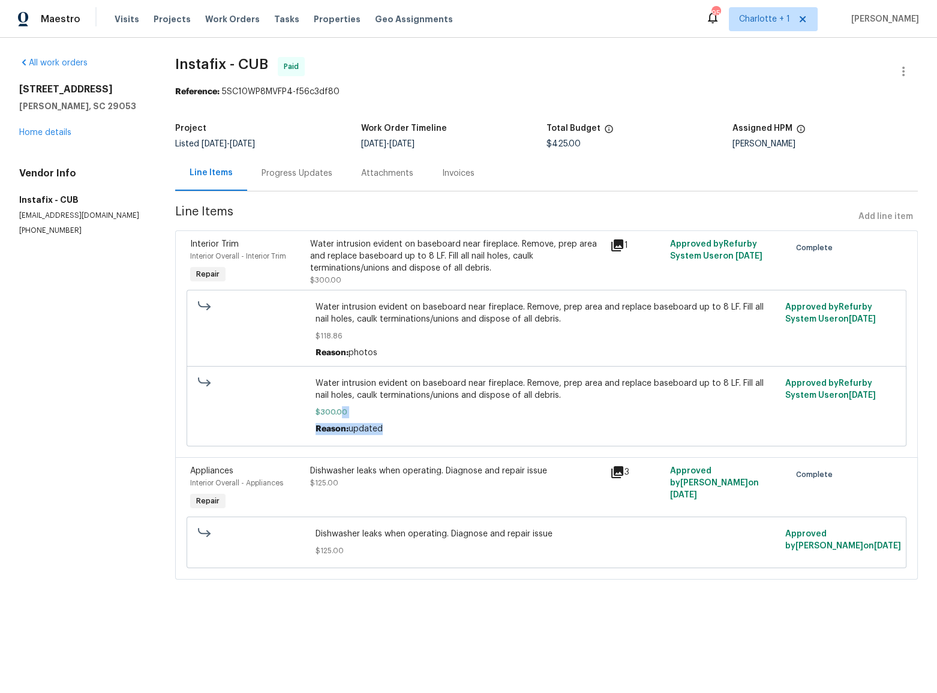
click at [354, 408] on span "$300.00" at bounding box center [547, 412] width 463 height 12
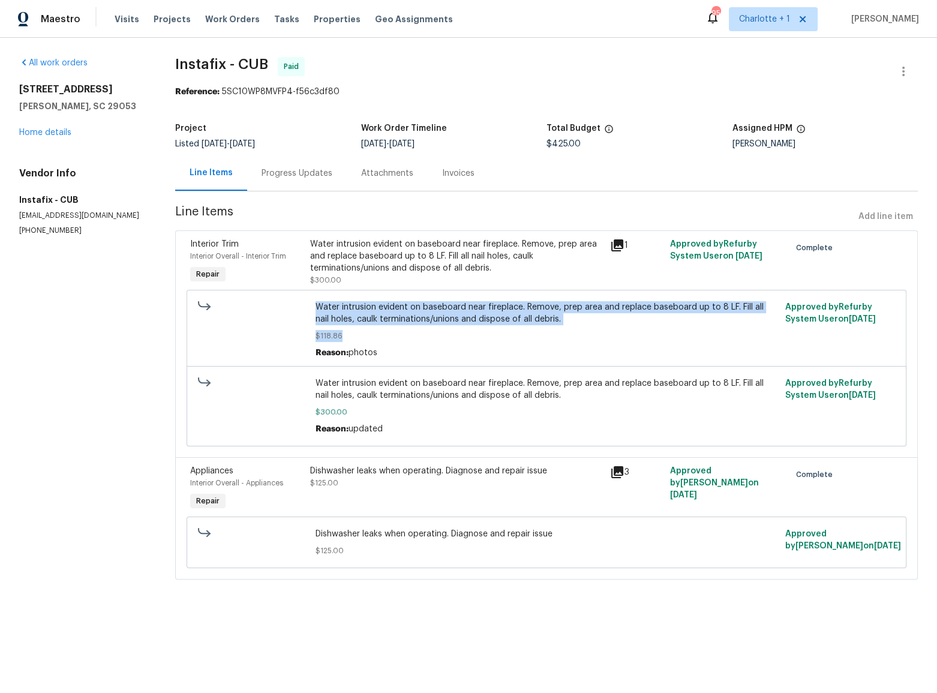
drag, startPoint x: 372, startPoint y: 338, endPoint x: 307, endPoint y: 340, distance: 65.4
click at [307, 340] on div "Water intrusion evident on baseboard near fireplace. Remove, prep area and repl…" at bounding box center [547, 330] width 720 height 80
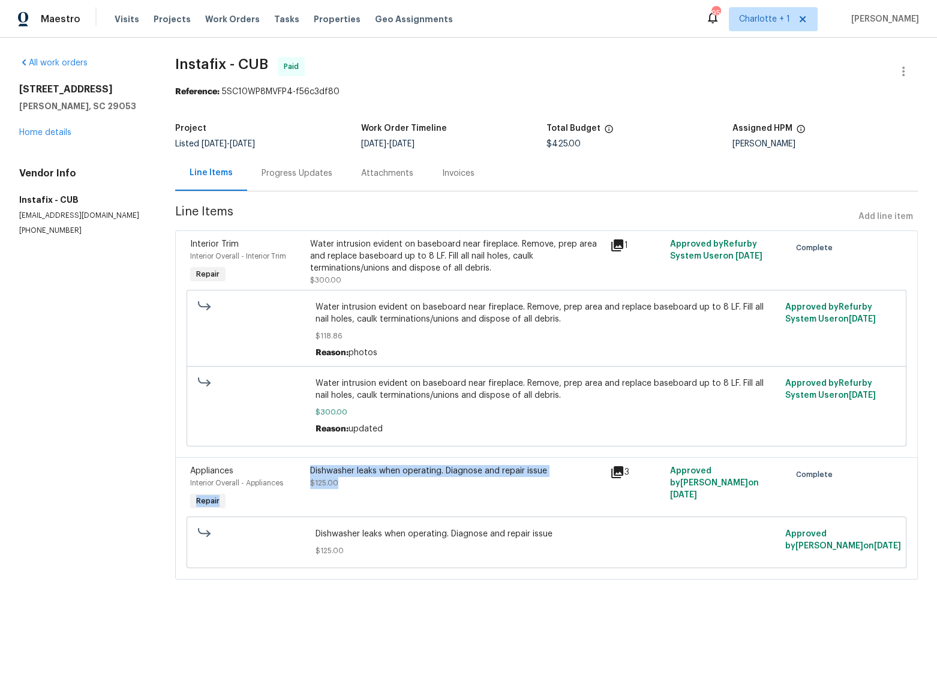
drag, startPoint x: 339, startPoint y: 486, endPoint x: 289, endPoint y: 483, distance: 50.5
click at [289, 483] on div "Appliances Interior Overall - Appliances Repair Dishwasher leaks when operating…" at bounding box center [547, 488] width 720 height 55
click at [386, 565] on div "Dishwasher leaks when operating. Diagnose and repair issue $125.00 Approved by …" at bounding box center [547, 543] width 720 height 52
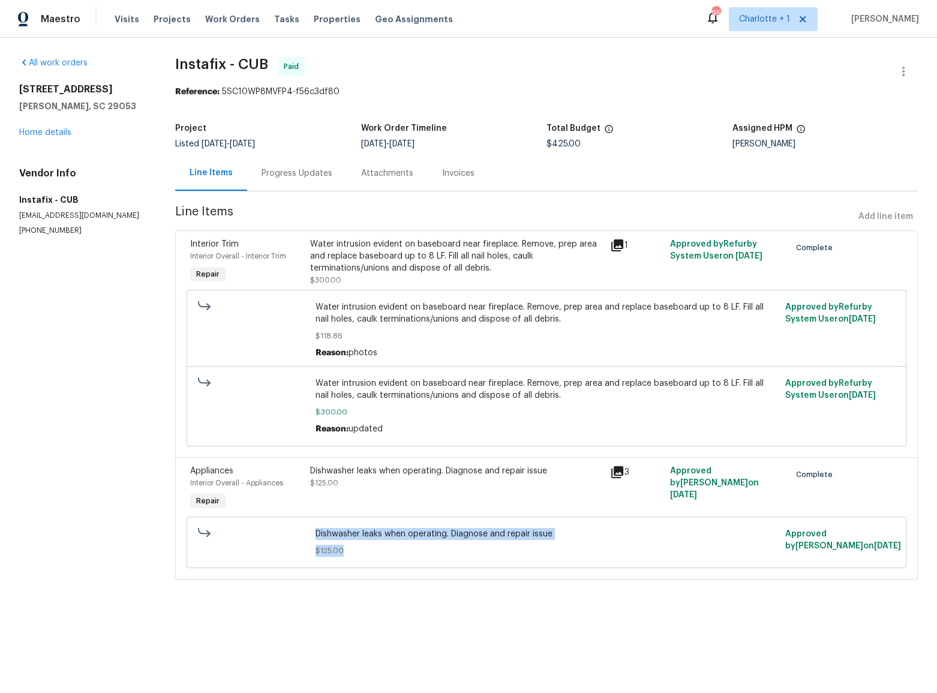
drag, startPoint x: 345, startPoint y: 554, endPoint x: 304, endPoint y: 551, distance: 41.6
click at [304, 551] on div "Dishwasher leaks when operating. Diagnose and repair issue $125.00 Approved by …" at bounding box center [547, 543] width 720 height 52
click at [388, 551] on span "$125.00" at bounding box center [547, 551] width 463 height 12
click at [459, 169] on div "Invoices" at bounding box center [458, 173] width 32 height 12
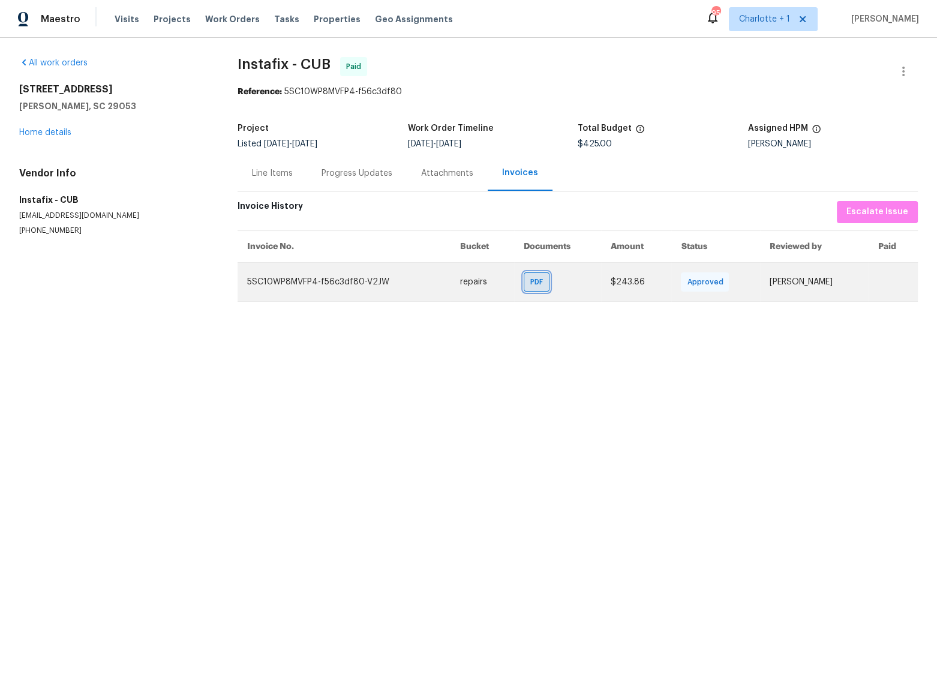
click at [530, 287] on span "PDF" at bounding box center [538, 282] width 17 height 12
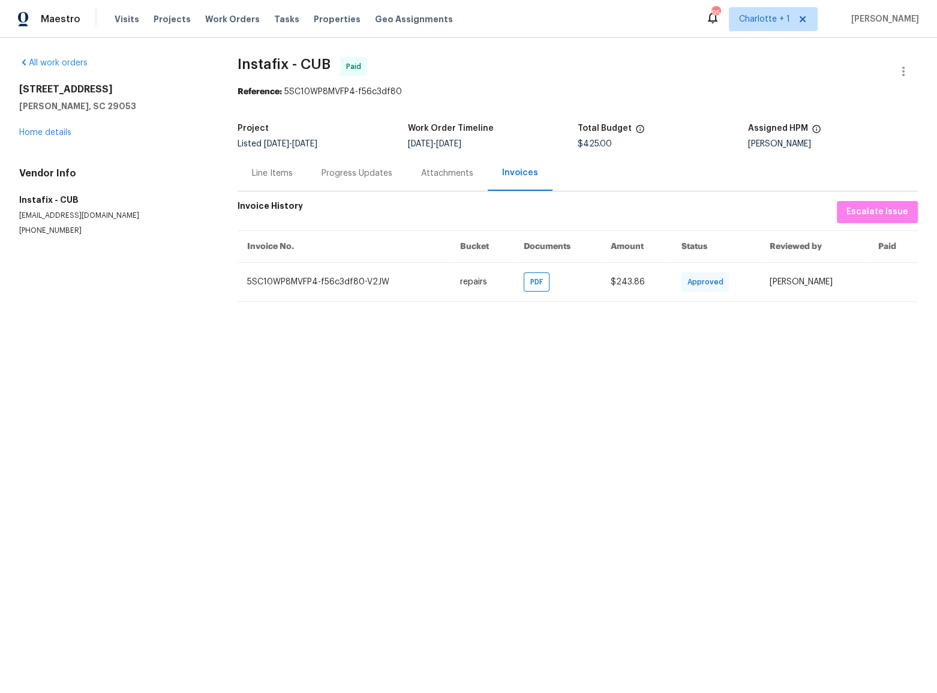
click at [281, 174] on div "Line Items" at bounding box center [272, 173] width 41 height 12
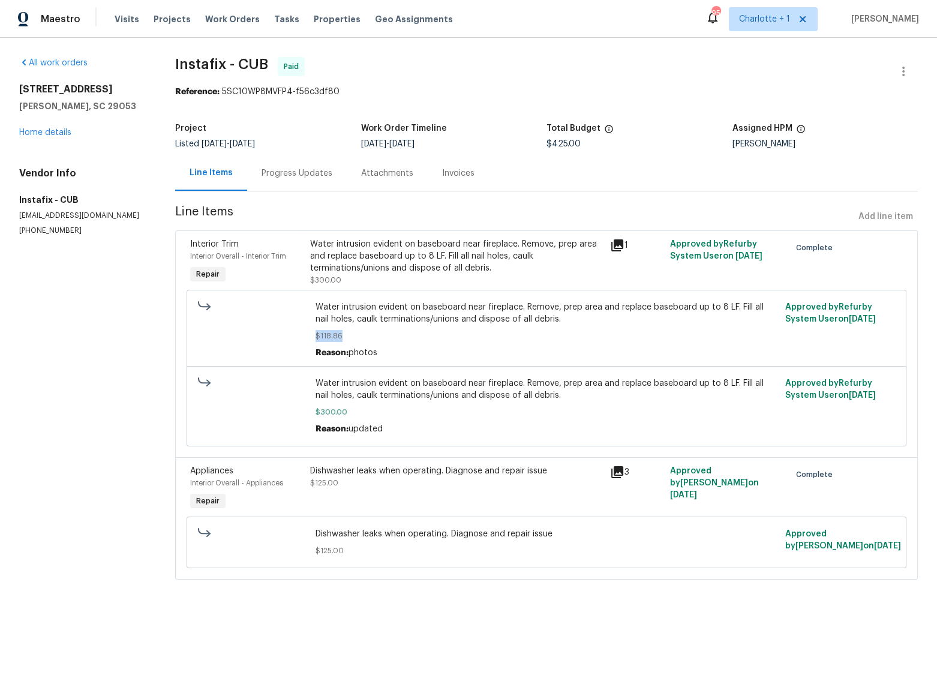
drag, startPoint x: 356, startPoint y: 340, endPoint x: 313, endPoint y: 336, distance: 43.4
click at [316, 336] on span "$118.86" at bounding box center [547, 336] width 463 height 12
click at [394, 336] on span "$118.86" at bounding box center [547, 336] width 463 height 12
drag, startPoint x: 348, startPoint y: 339, endPoint x: 313, endPoint y: 335, distance: 35.7
click at [316, 335] on span "$118.86" at bounding box center [547, 336] width 463 height 12
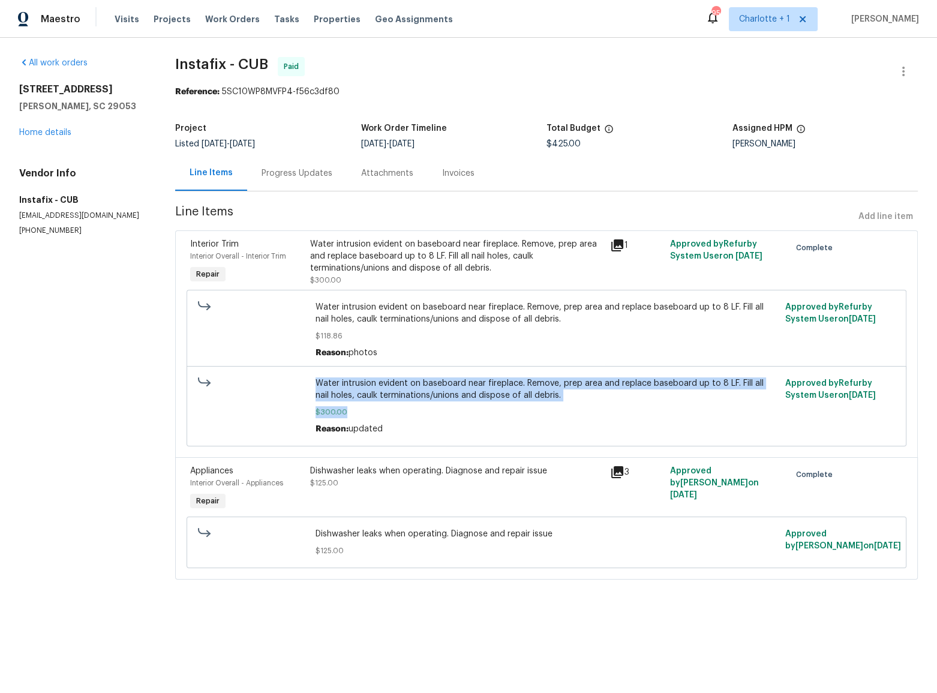
drag, startPoint x: 352, startPoint y: 416, endPoint x: 303, endPoint y: 415, distance: 48.6
click at [303, 415] on div "Water intrusion evident on baseboard near fireplace. Remove, prep area and repl…" at bounding box center [547, 406] width 720 height 80
click at [420, 415] on span "$300.00" at bounding box center [547, 412] width 463 height 12
click at [382, 418] on span "$300.00" at bounding box center [547, 412] width 463 height 12
drag, startPoint x: 353, startPoint y: 412, endPoint x: 308, endPoint y: 412, distance: 45.0
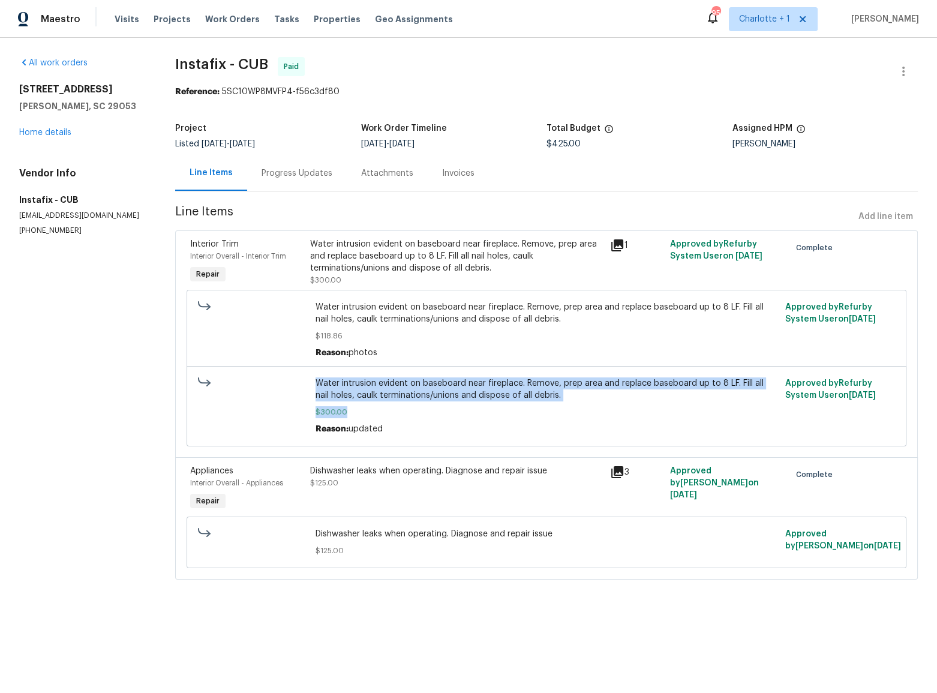
click at [308, 412] on div "Water intrusion evident on baseboard near fireplace. Remove, prep area and repl…" at bounding box center [547, 406] width 720 height 80
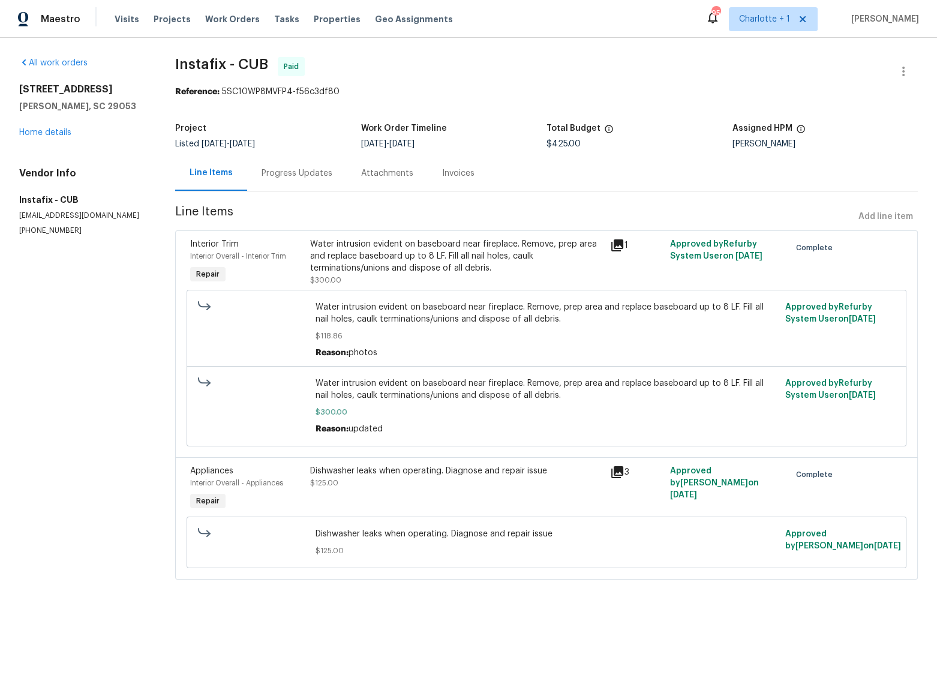
click at [384, 428] on div "Reason: updated" at bounding box center [547, 429] width 463 height 12
click at [453, 173] on div "Invoices" at bounding box center [458, 173] width 32 height 12
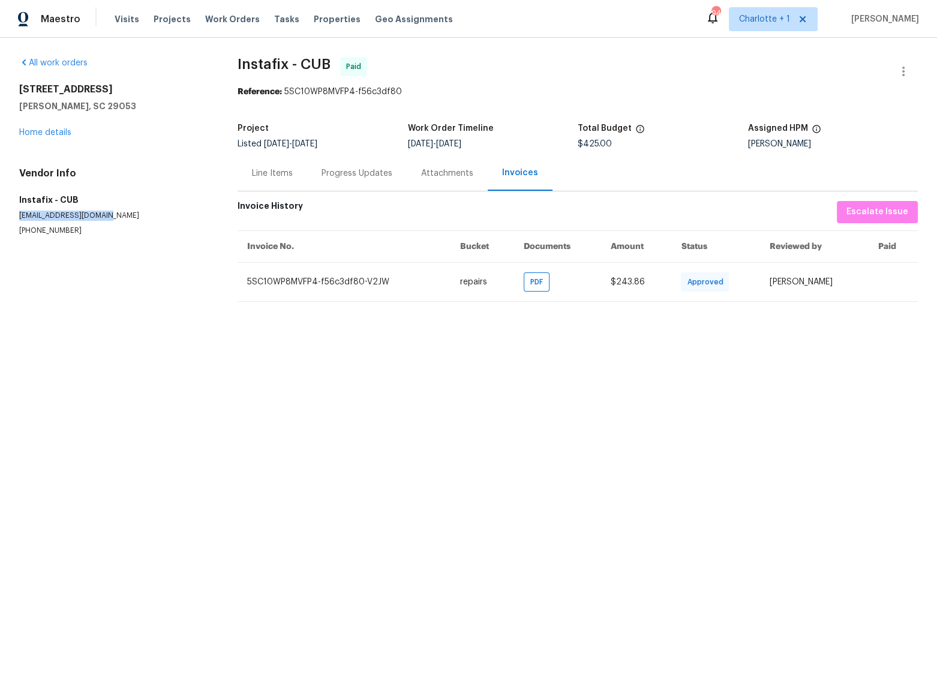
drag, startPoint x: 102, startPoint y: 213, endPoint x: 18, endPoint y: 218, distance: 84.2
click at [18, 218] on div "All work orders [STREET_ADDRESS][PERSON_NAME] Home details Vendor Info Instafix…" at bounding box center [468, 179] width 937 height 283
copy p "[EMAIL_ADDRESS][DOMAIN_NAME]"
drag, startPoint x: 111, startPoint y: 89, endPoint x: 10, endPoint y: 88, distance: 100.8
click at [10, 88] on div "All work orders [STREET_ADDRESS][PERSON_NAME] Home details Vendor Info Instafix…" at bounding box center [468, 179] width 937 height 283
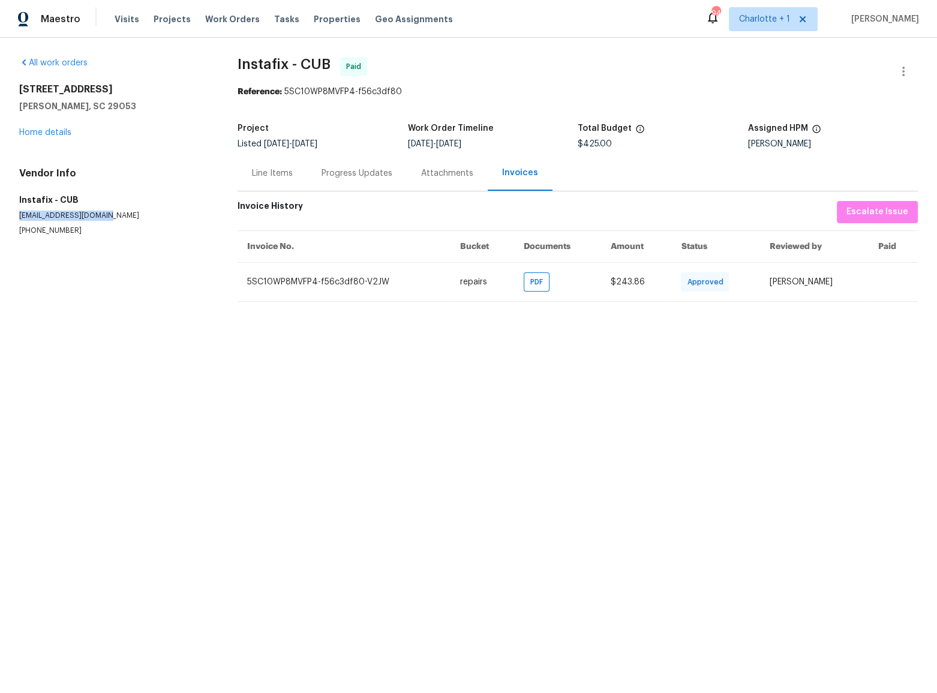
click at [34, 82] on div "All work orders [STREET_ADDRESS][PERSON_NAME] Home details Vendor Info Instafix…" at bounding box center [114, 146] width 190 height 179
drag, startPoint x: 109, startPoint y: 92, endPoint x: 19, endPoint y: 92, distance: 90.0
click at [19, 92] on h2 "[STREET_ADDRESS]" at bounding box center [114, 89] width 190 height 12
copy h2 "[STREET_ADDRESS]"
